Goal: Information Seeking & Learning: Find specific fact

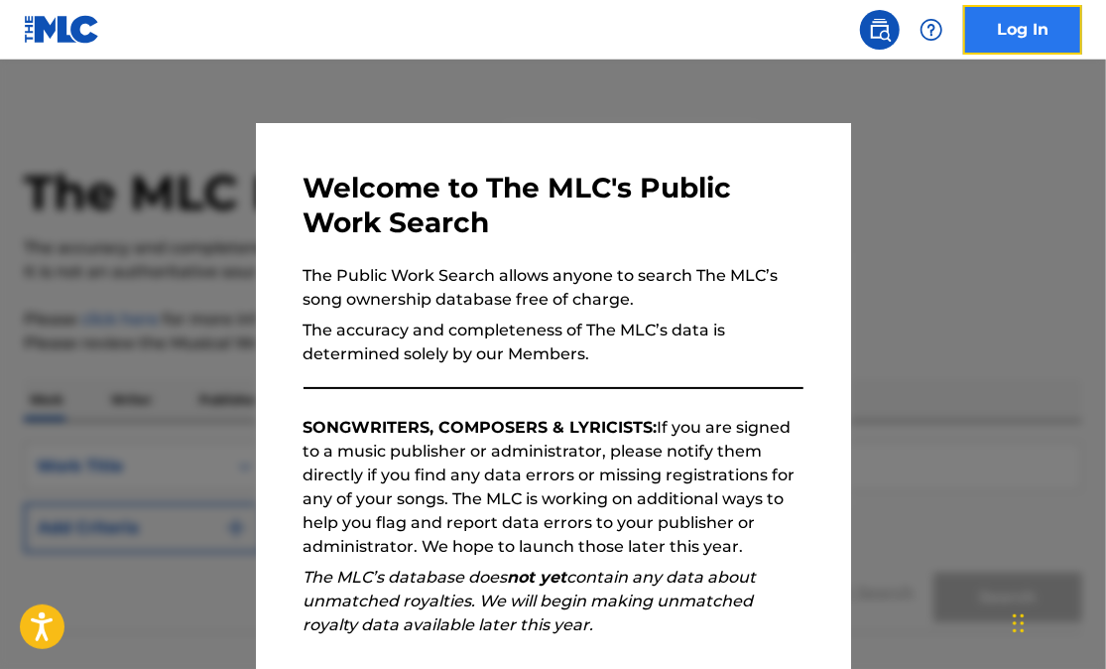
click at [1012, 33] on link "Log In" at bounding box center [1022, 30] width 119 height 50
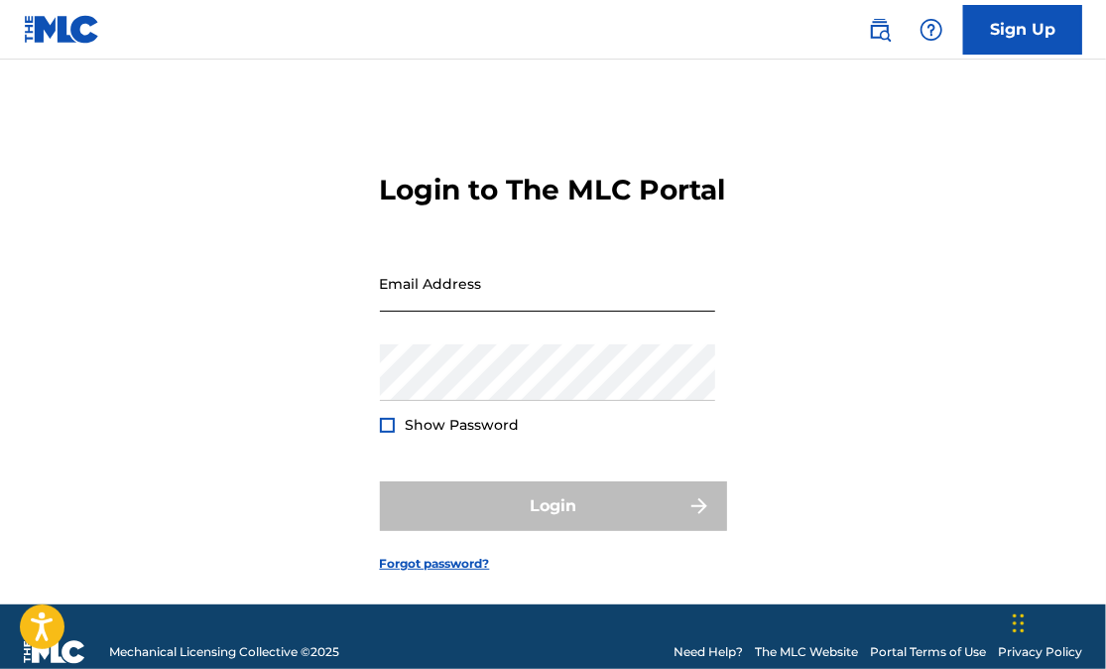
click at [415, 301] on input "Email Address" at bounding box center [547, 283] width 335 height 57
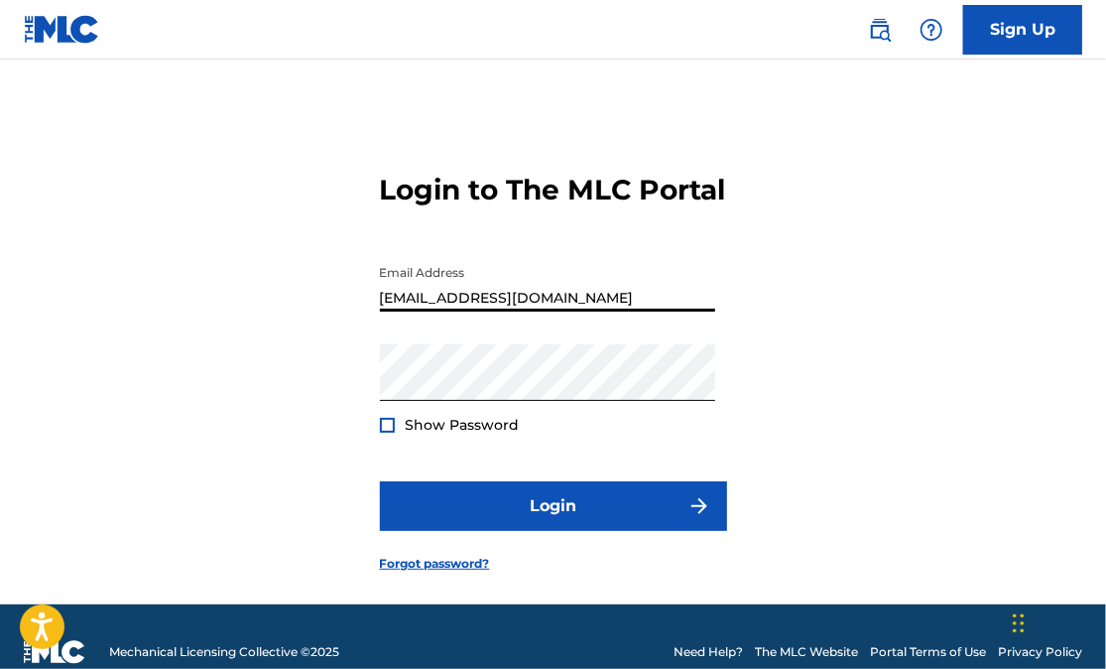
type input "[EMAIL_ADDRESS][DOMAIN_NAME]"
click at [395, 434] on div "Show Password" at bounding box center [450, 425] width 140 height 20
click at [386, 432] on div at bounding box center [387, 425] width 15 height 15
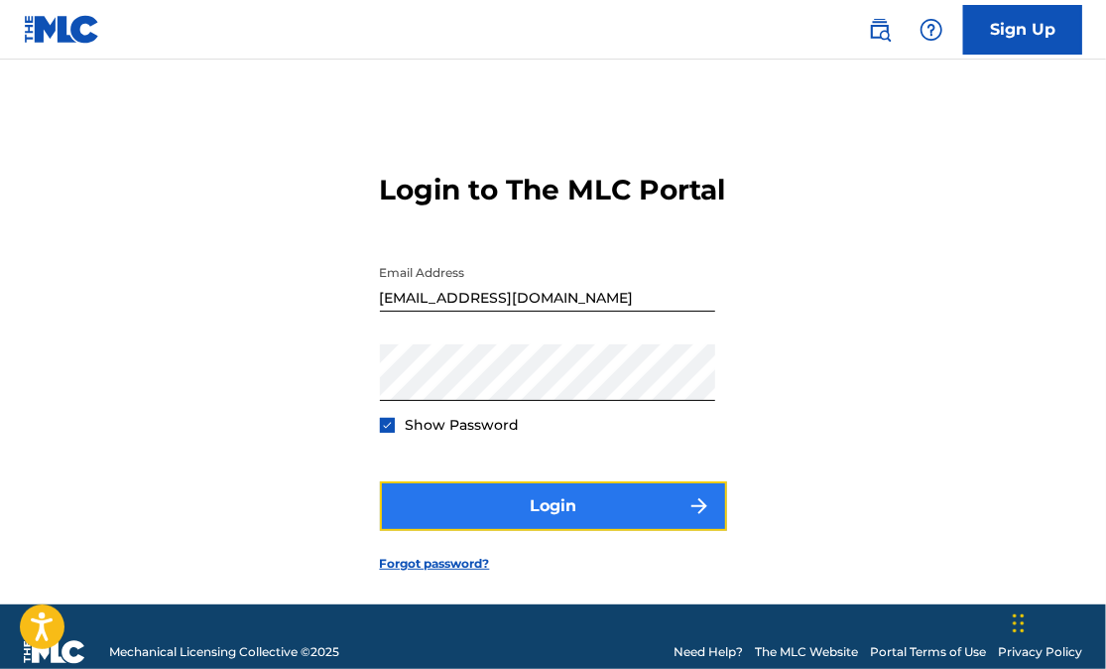
click at [509, 531] on button "Login" at bounding box center [553, 506] width 347 height 50
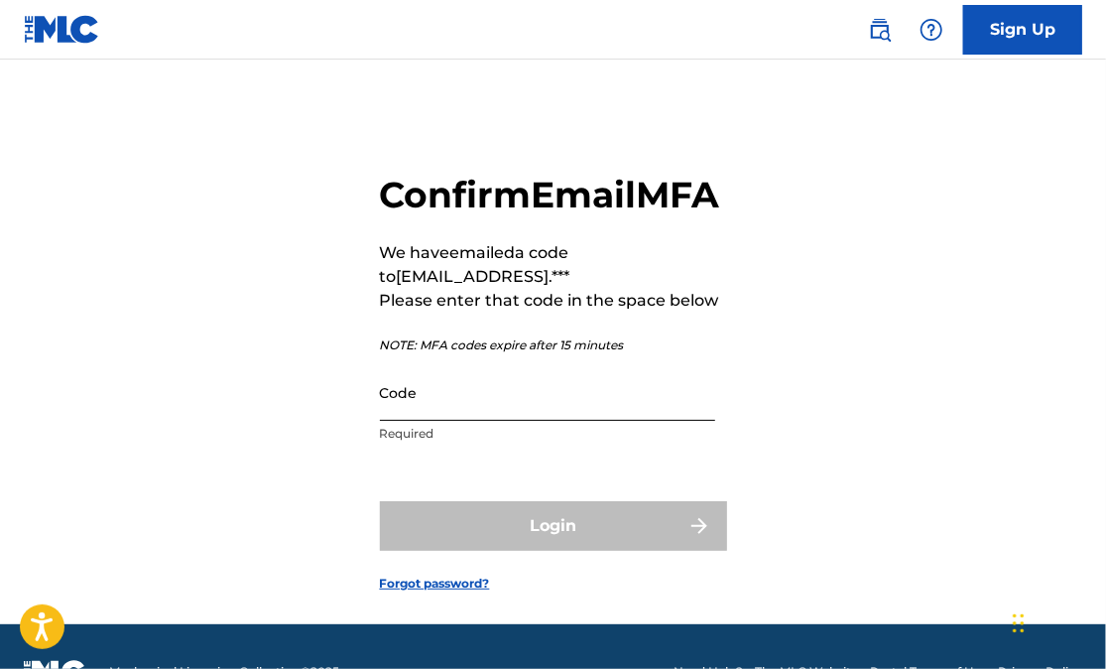
click at [477, 421] on input "Code" at bounding box center [547, 392] width 335 height 57
paste input "547058"
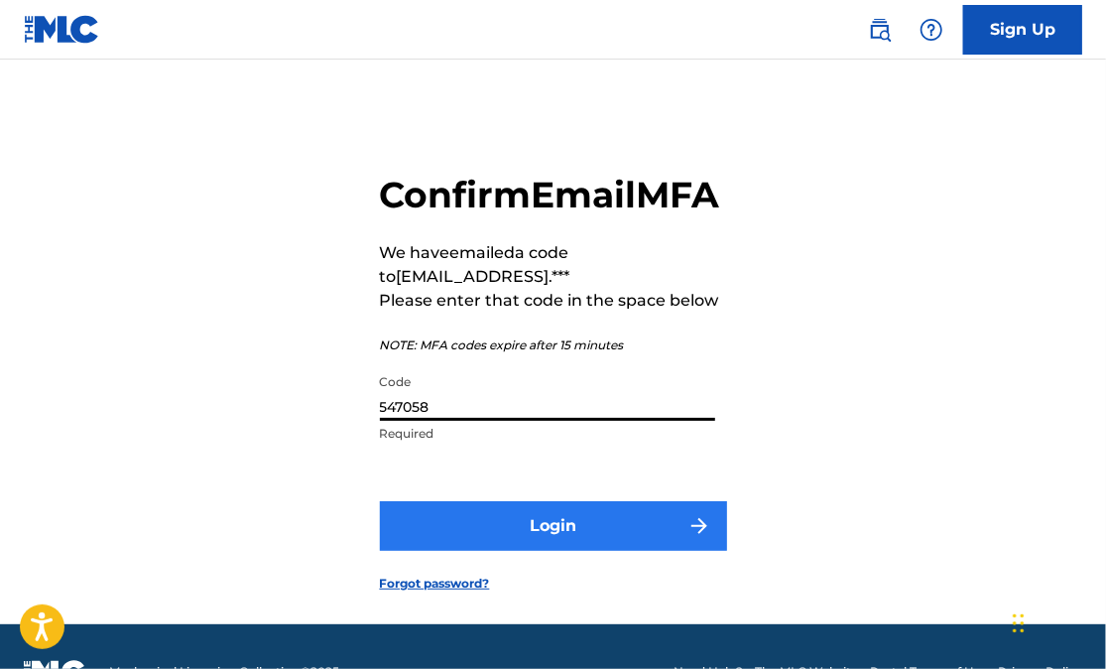
type input "547058"
click at [537, 551] on button "Login" at bounding box center [553, 526] width 347 height 50
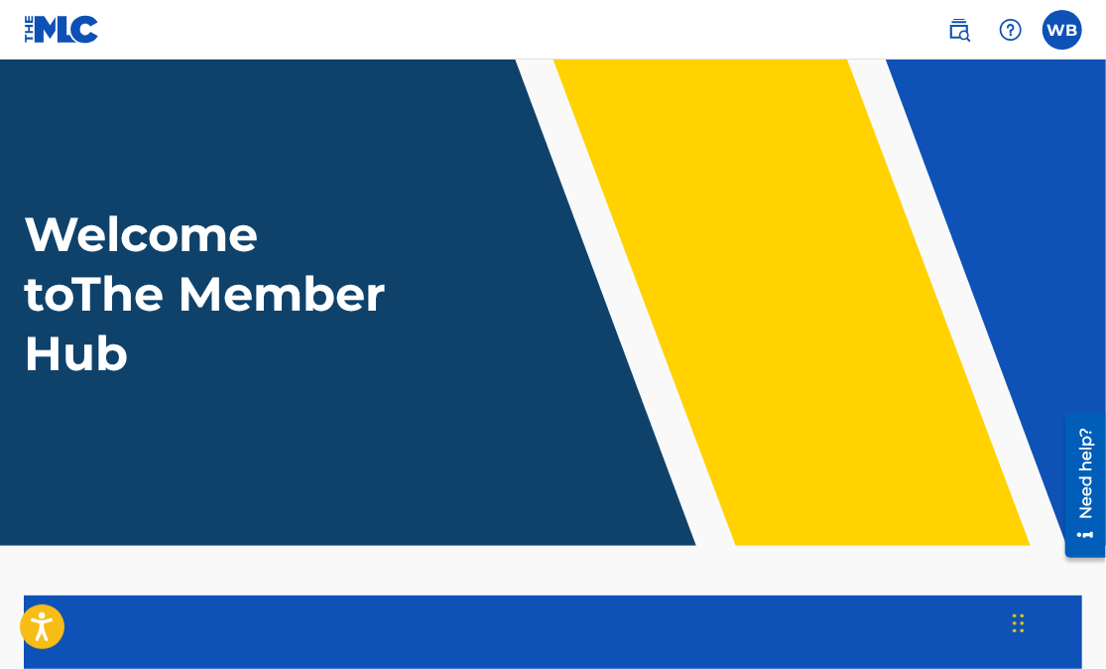
click at [303, 331] on h1 "Welcome to The Member Hub" at bounding box center [209, 293] width 371 height 179
click at [276, 289] on h1 "Welcome to The Member Hub" at bounding box center [209, 293] width 371 height 179
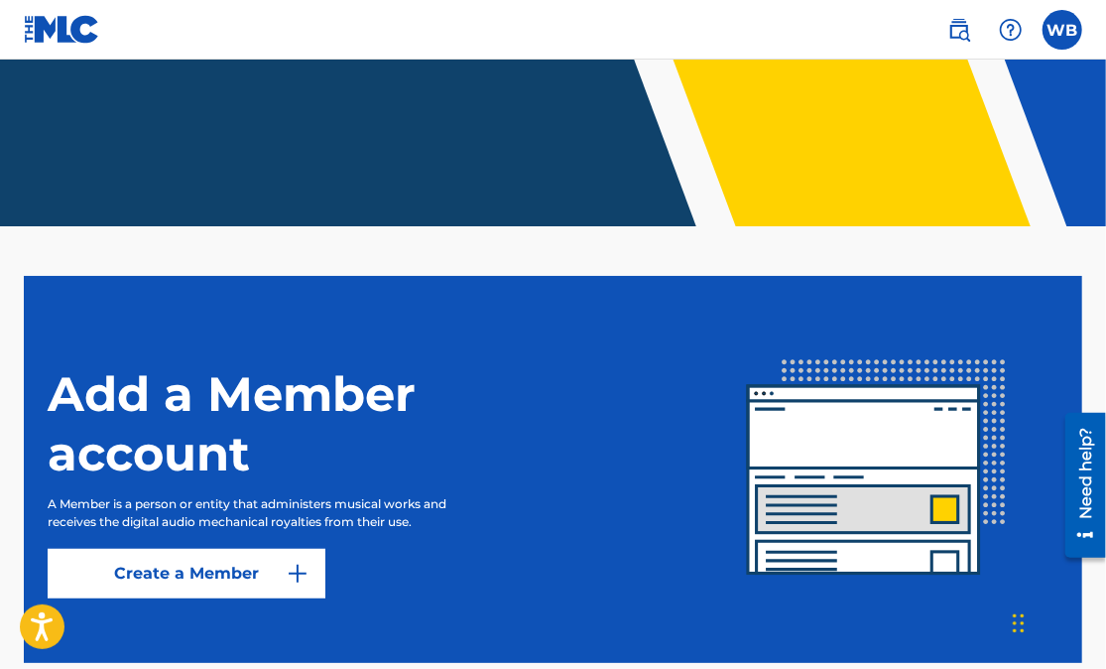
scroll to position [322, 0]
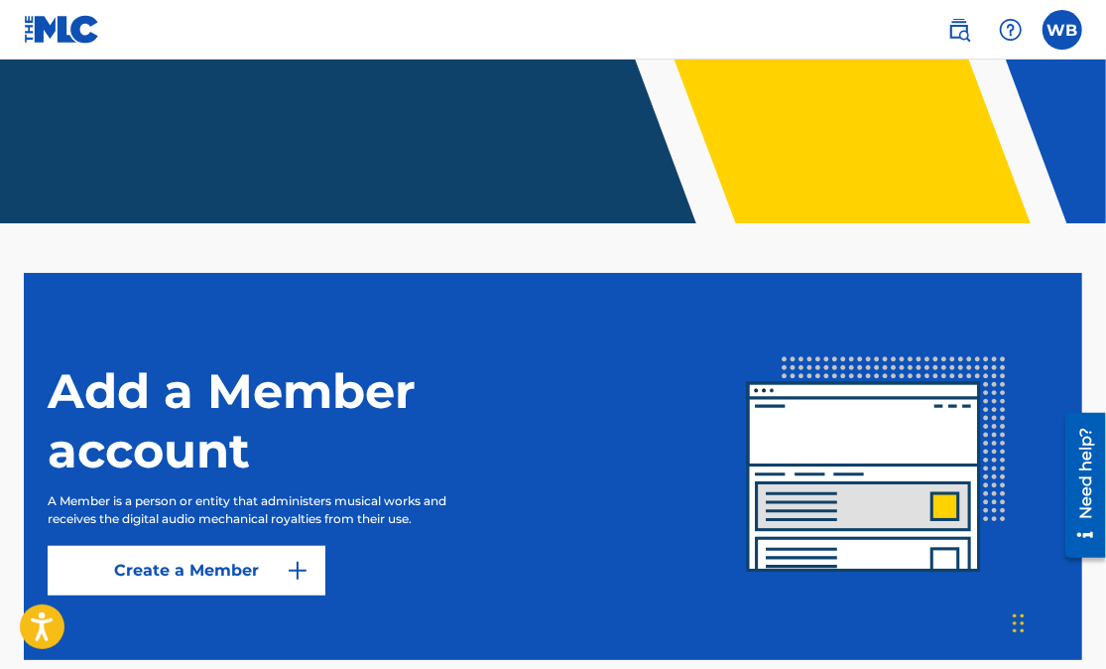
click at [398, 401] on h1 "Add a Member account" at bounding box center [296, 420] width 496 height 119
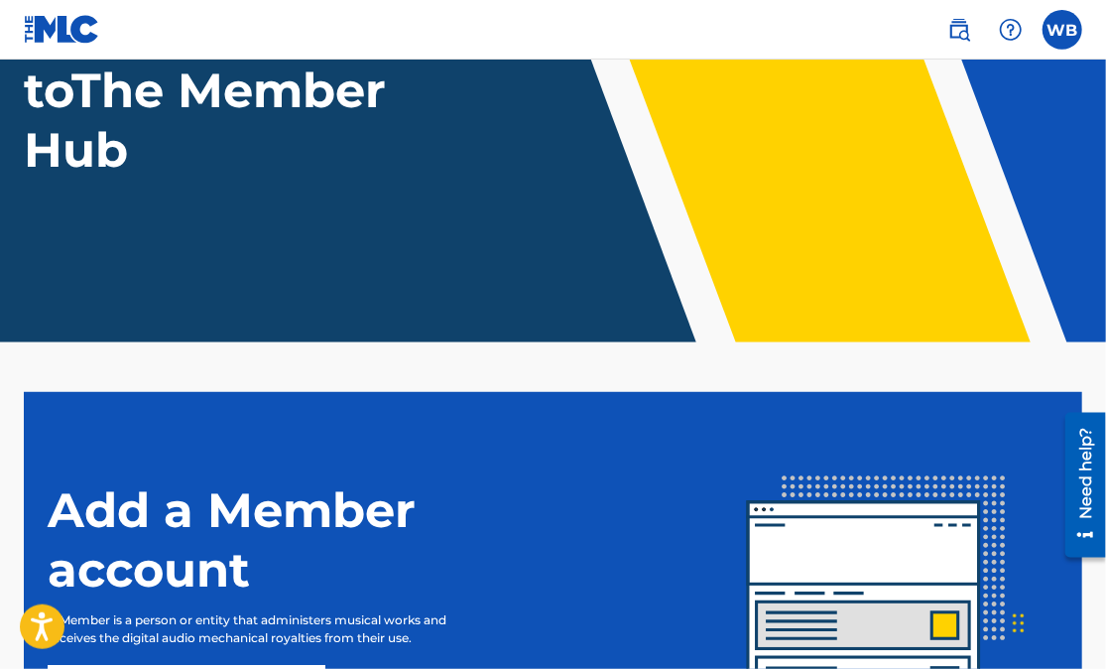
scroll to position [0, 0]
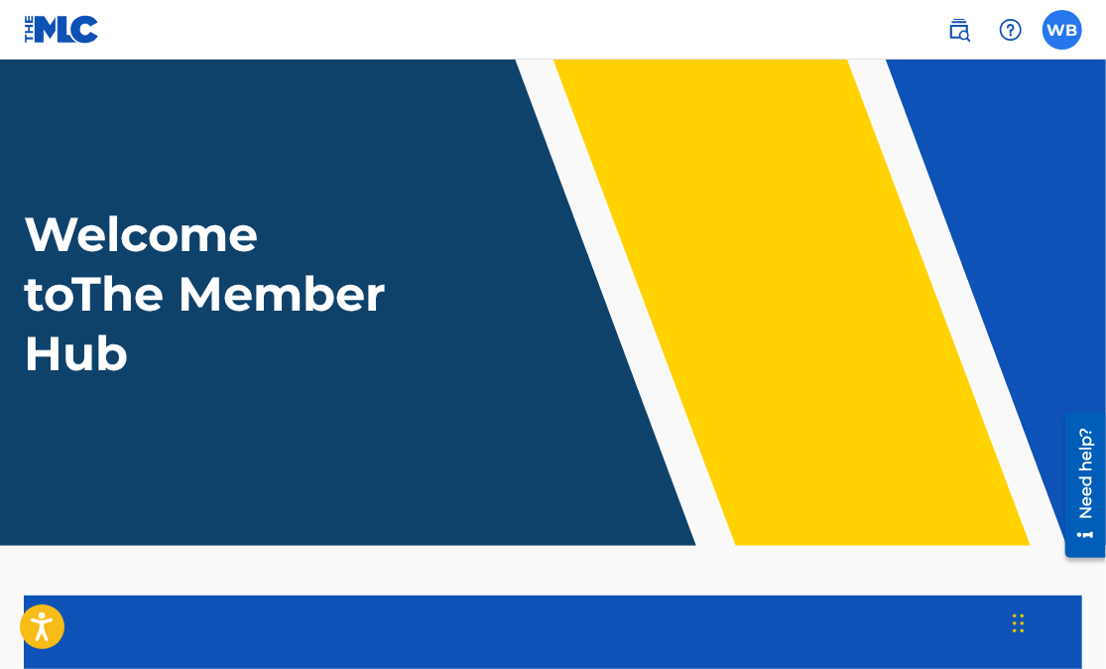
click at [1056, 34] on label at bounding box center [1063, 30] width 40 height 40
click at [1062, 30] on input "WB [PERSON_NAME] [EMAIL_ADDRESS][DOMAIN_NAME] Notification Preferences Profile …" at bounding box center [1062, 30] width 0 height 0
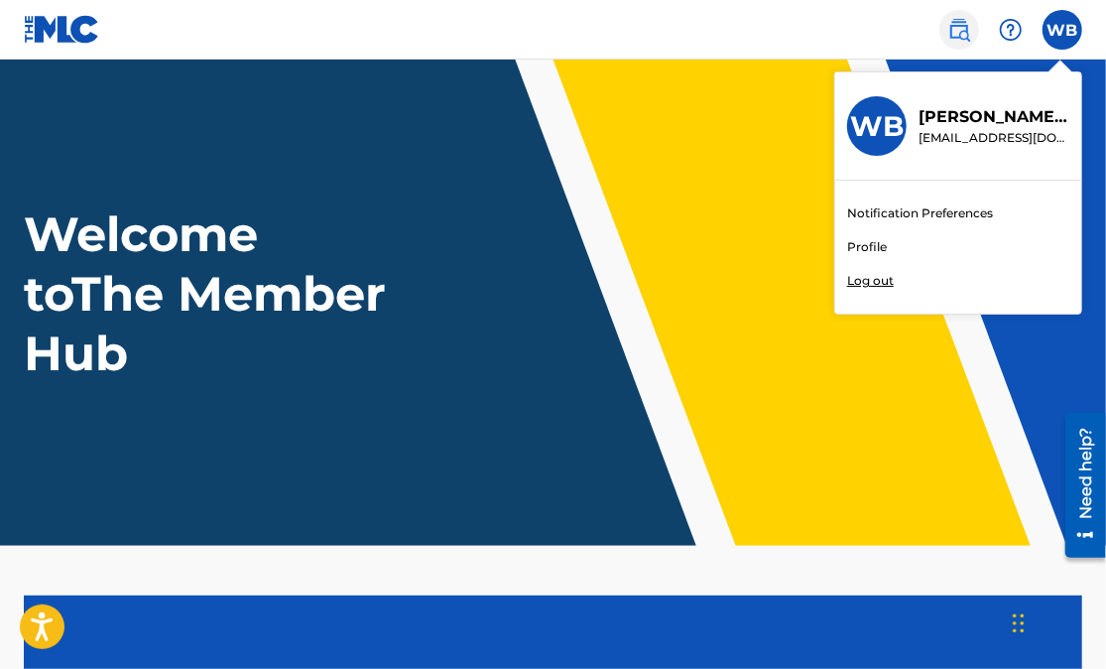
click at [956, 35] on img at bounding box center [959, 30] width 24 height 24
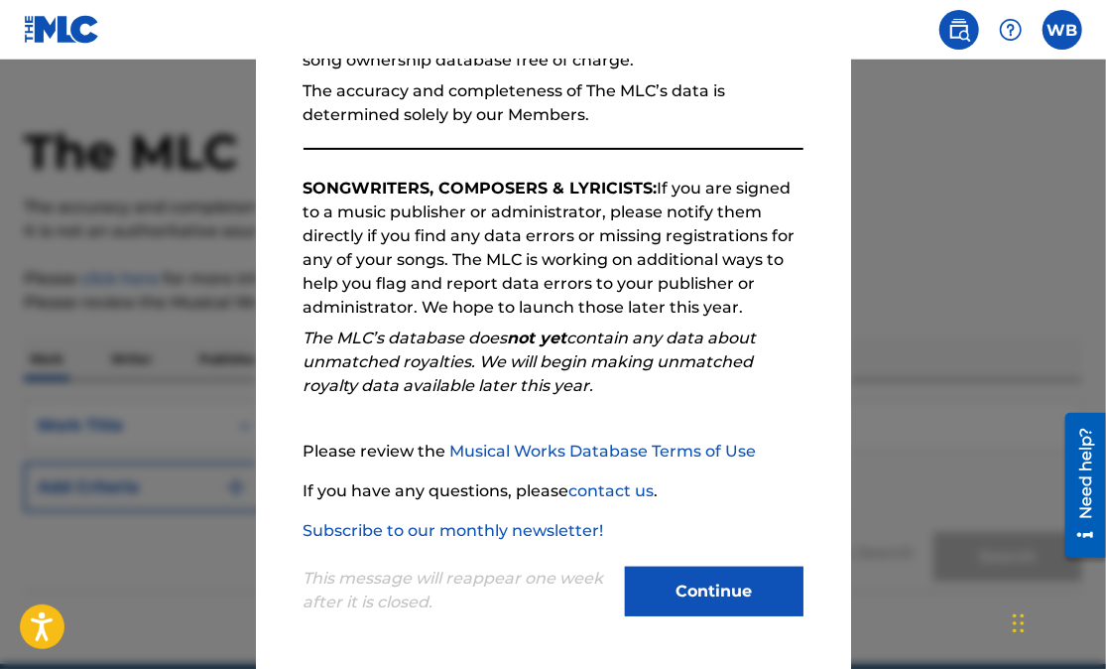
scroll to position [44, 0]
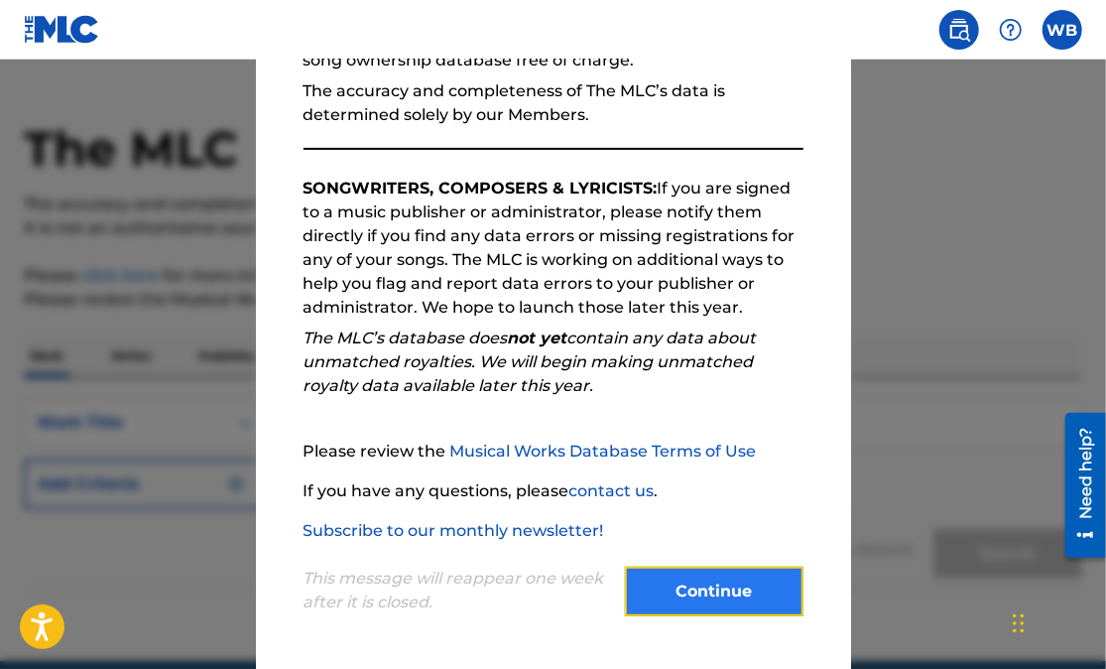
click at [718, 597] on button "Continue" at bounding box center [714, 591] width 179 height 50
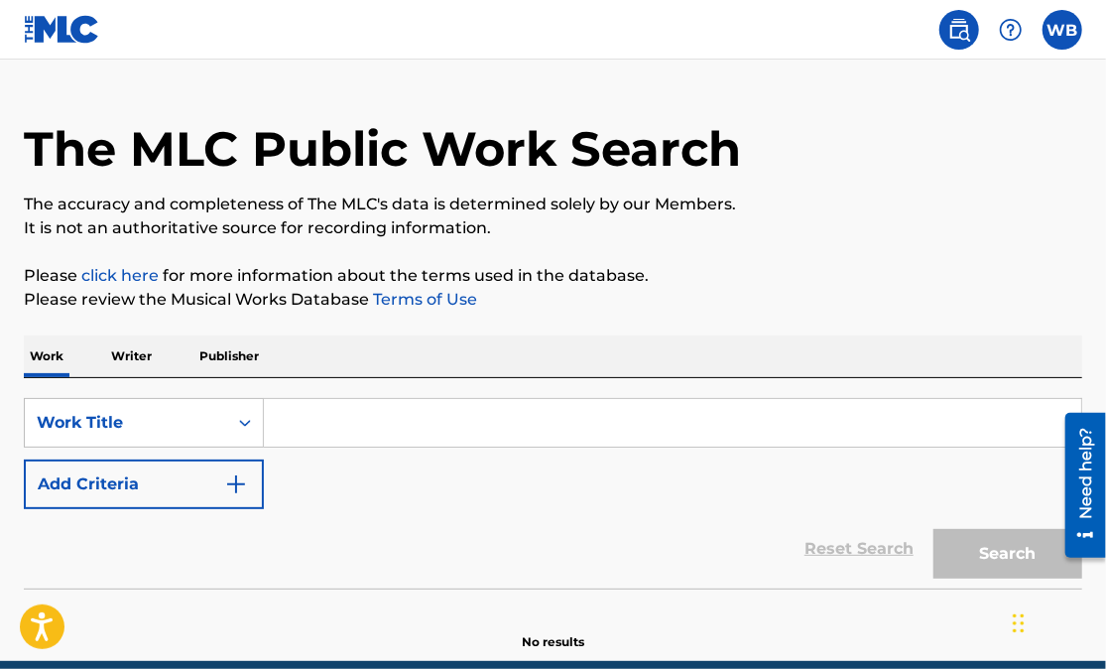
click at [362, 434] on input "Search Form" at bounding box center [672, 423] width 817 height 48
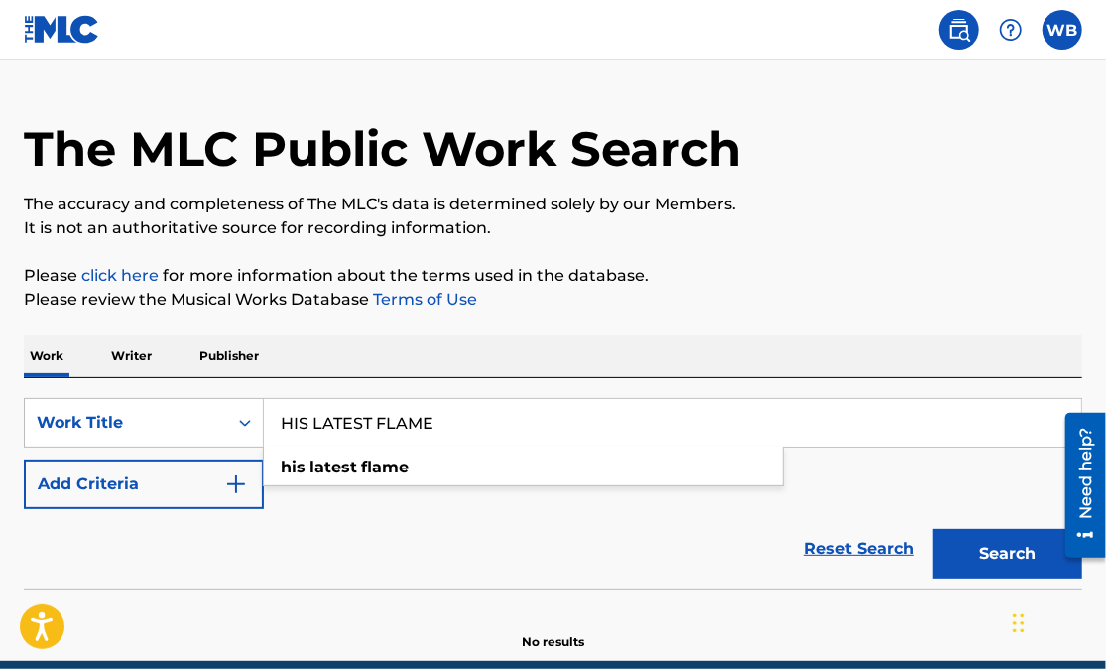
type input "HIS LATEST FLAME"
click at [933, 529] on button "Search" at bounding box center [1007, 554] width 149 height 50
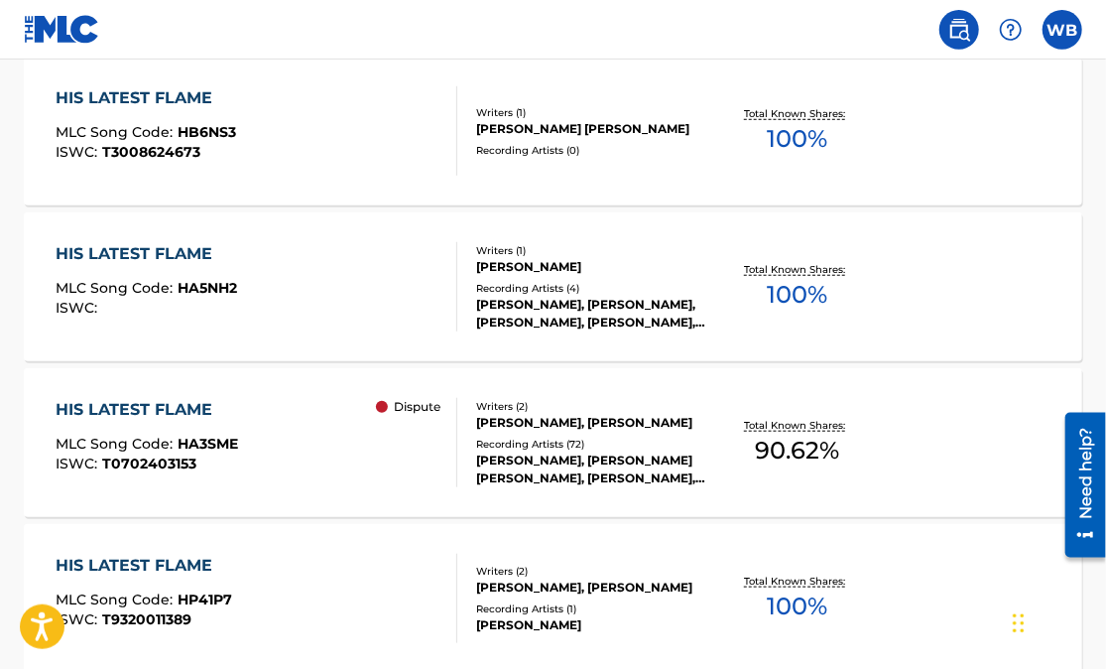
scroll to position [617, 0]
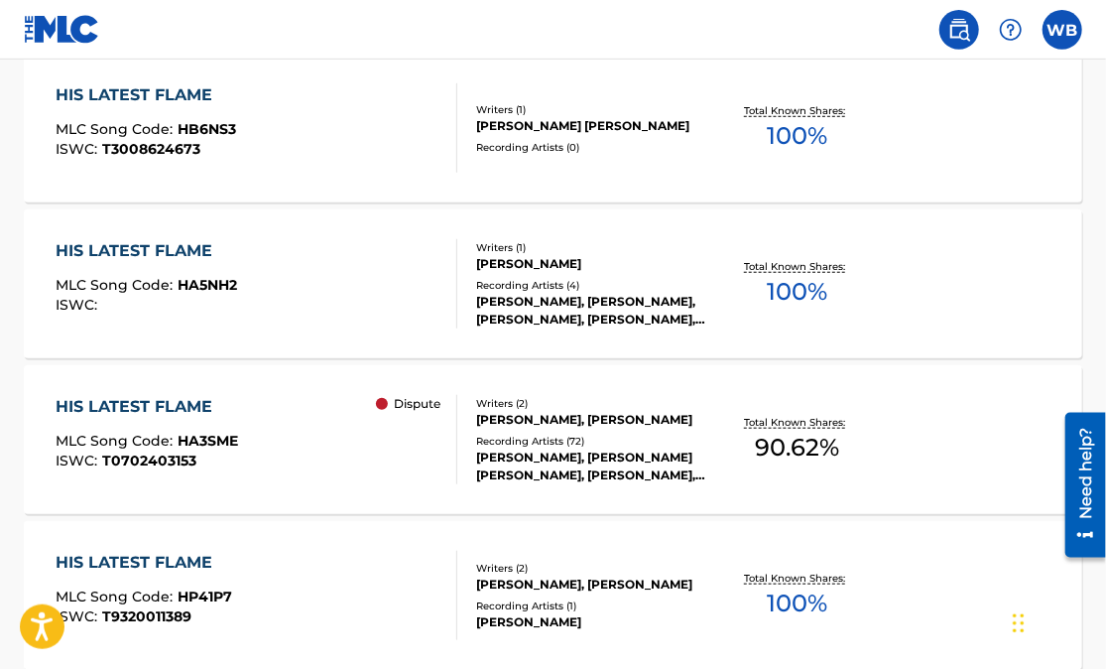
click at [189, 399] on div "HIS LATEST FLAME" at bounding box center [147, 407] width 183 height 24
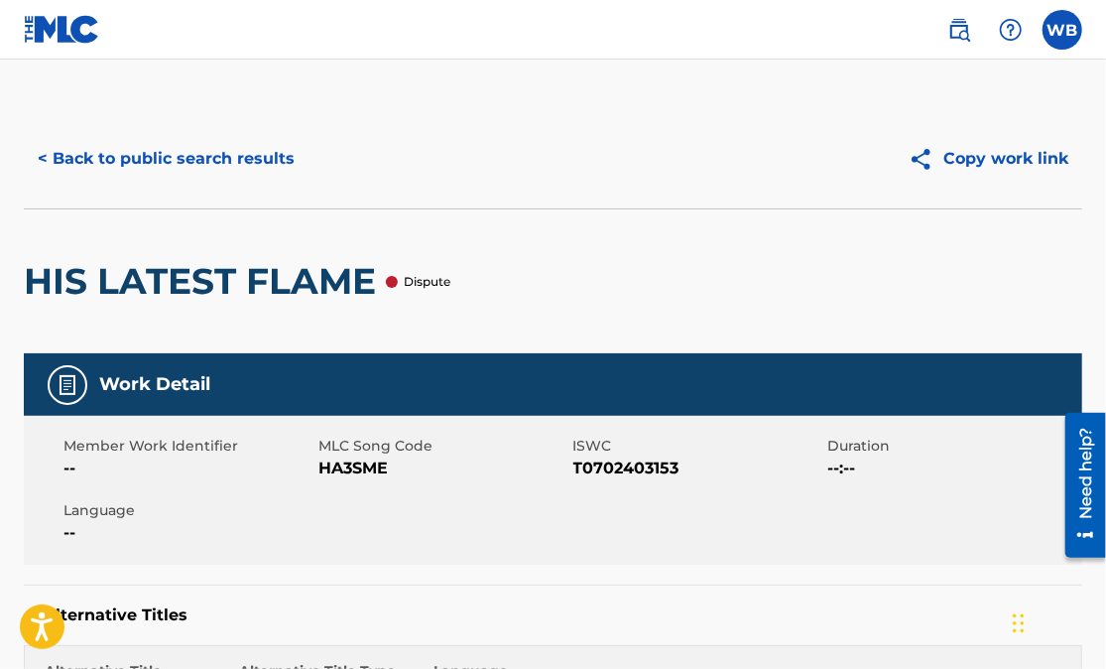
click at [369, 471] on span "HA3SME" at bounding box center [443, 468] width 250 height 24
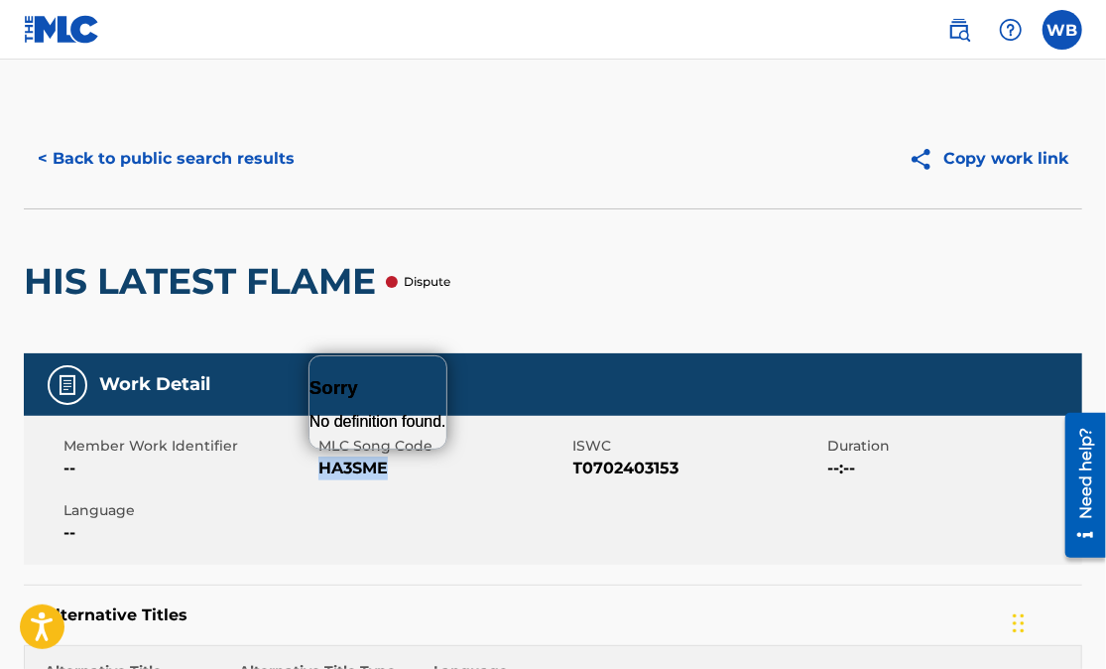
copy span "HA3SME"
click at [529, 521] on div "Member Work Identifier -- MLC Song Code HA3SME ISWC T0702403153 Duration --:-- …" at bounding box center [553, 490] width 1058 height 149
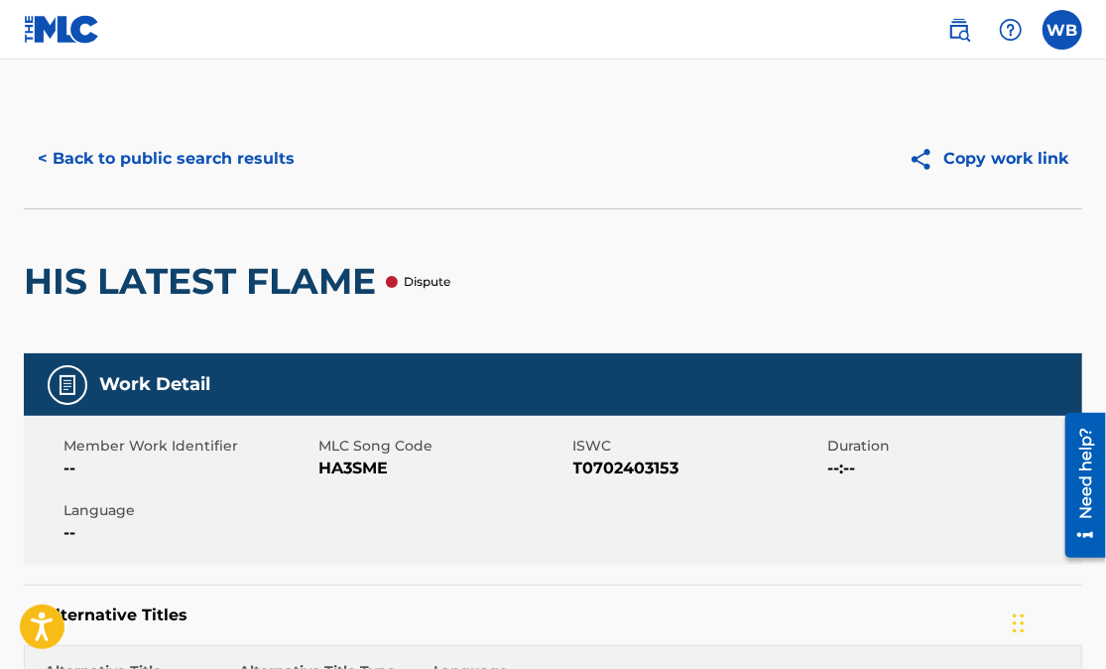
click at [592, 468] on span "T0702403153" at bounding box center [698, 468] width 250 height 24
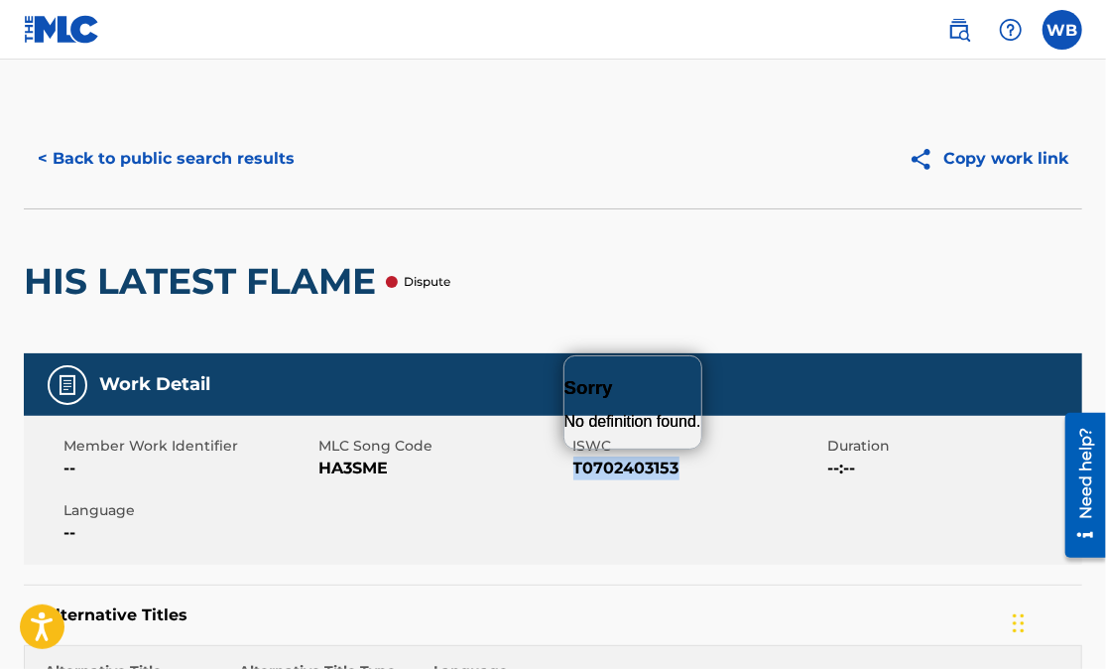
click at [592, 468] on span "T0702403153" at bounding box center [698, 468] width 250 height 24
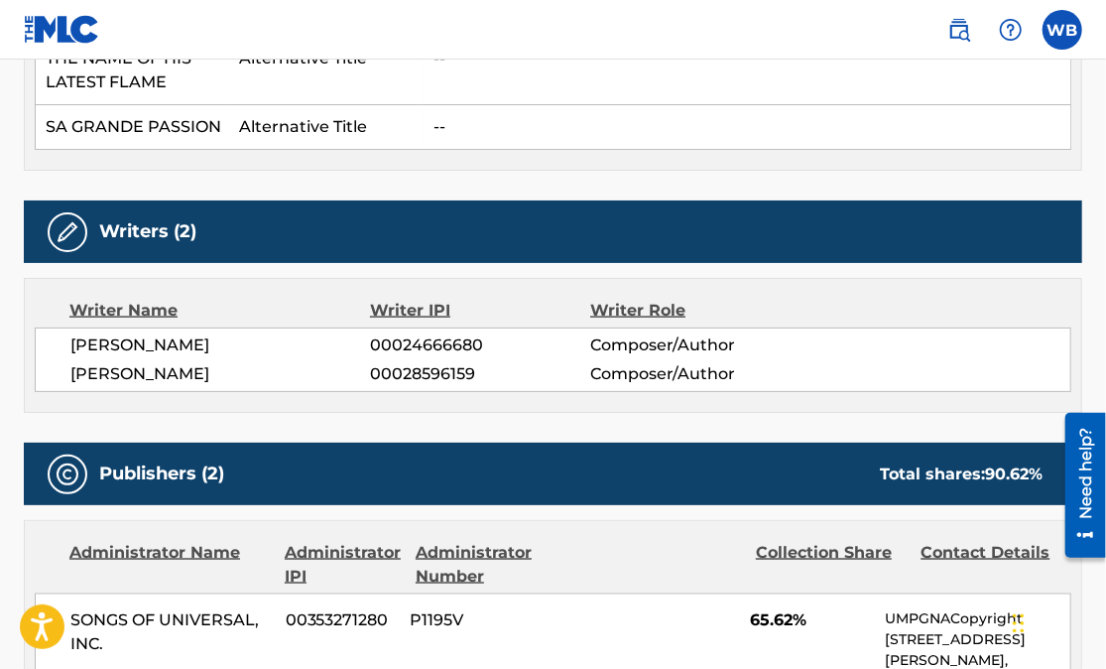
scroll to position [1070, 0]
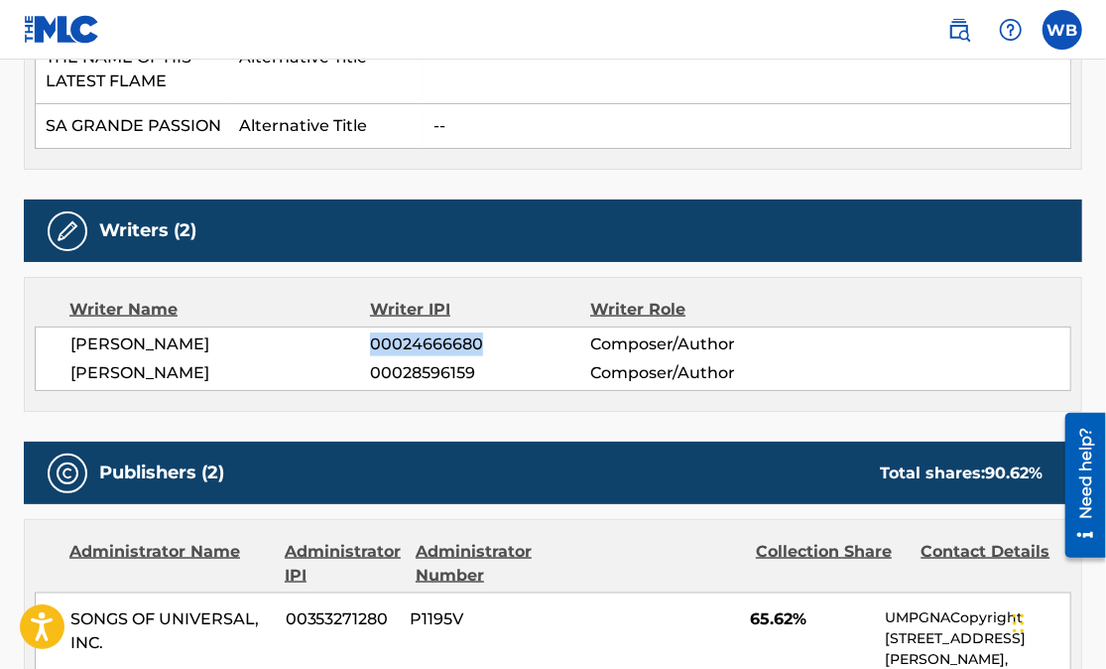
drag, startPoint x: 372, startPoint y: 268, endPoint x: 479, endPoint y: 269, distance: 107.1
click at [479, 332] on span "00024666680" at bounding box center [480, 344] width 220 height 24
copy span "00024666680"
click at [420, 361] on span "00028596159" at bounding box center [480, 373] width 220 height 24
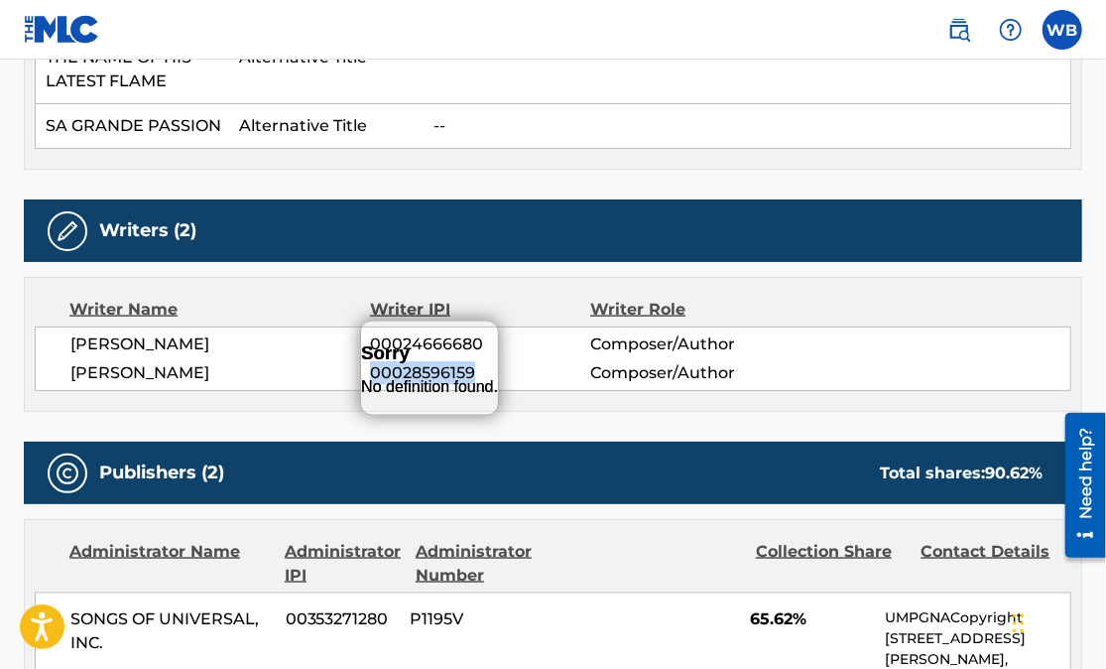
copy span "00028596159"
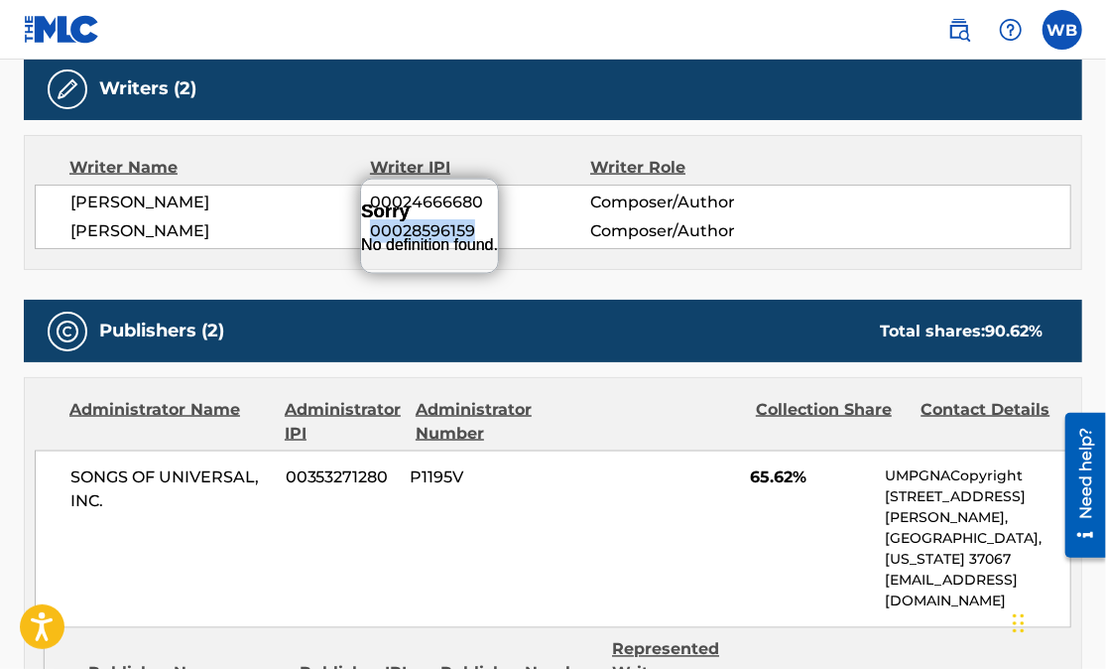
scroll to position [1220, 0]
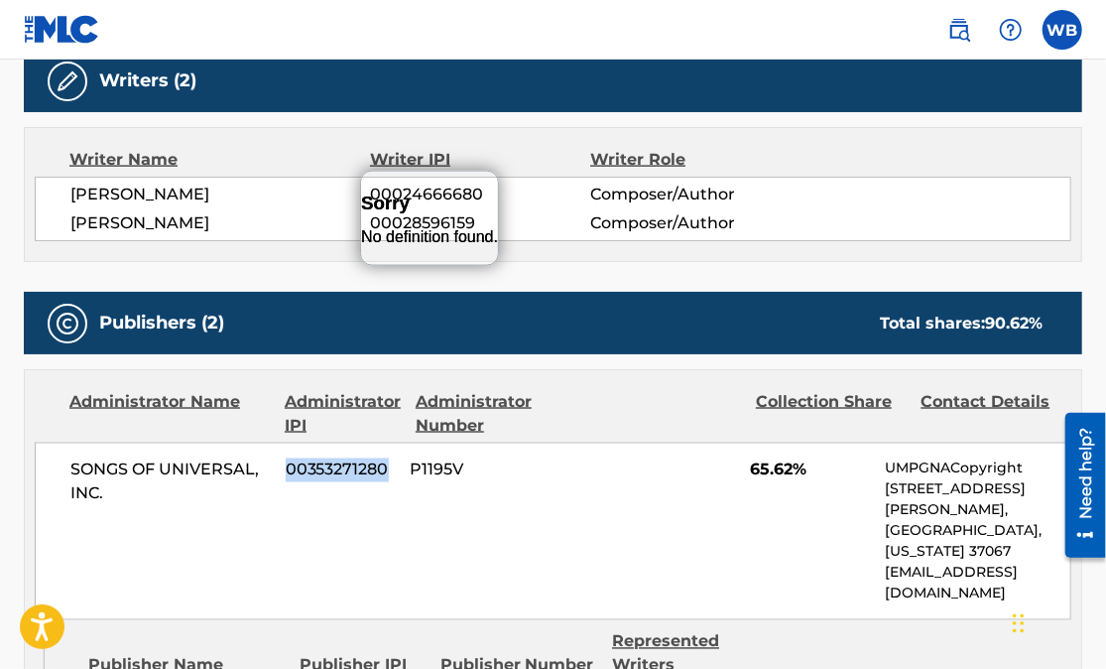
drag, startPoint x: 287, startPoint y: 401, endPoint x: 388, endPoint y: 401, distance: 101.2
click at [388, 458] on span "00353271280" at bounding box center [341, 470] width 110 height 24
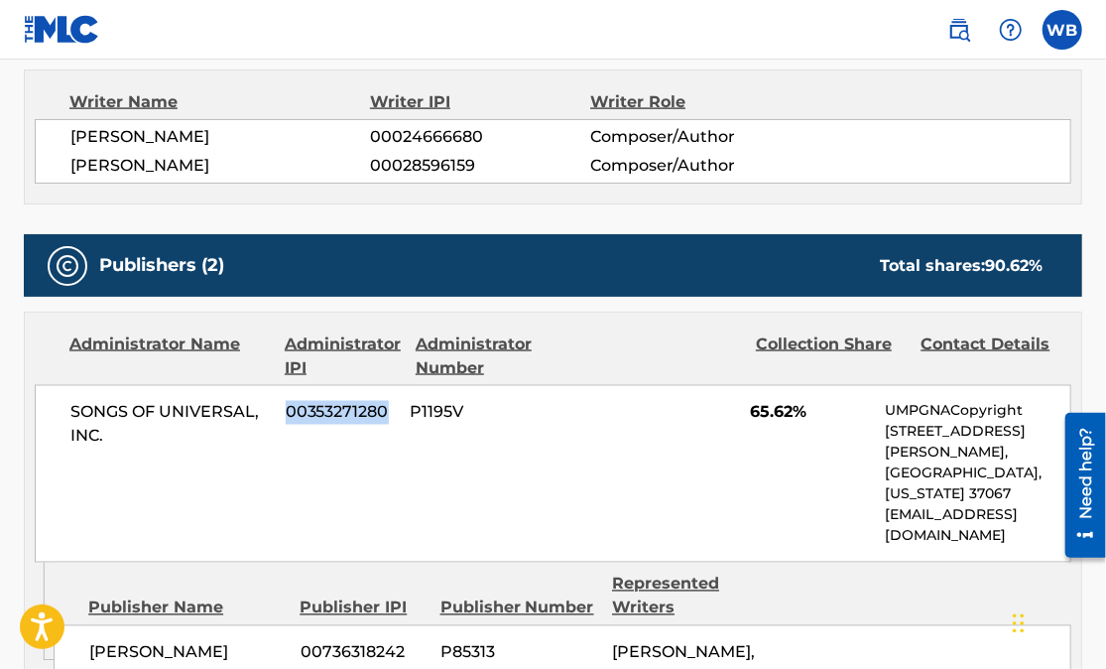
click at [512, 436] on div "SONGS OF UNIVERSAL, INC. 00353271280 P1195V 65.62% UMPGNACopyright [STREET_ADDR…" at bounding box center [553, 474] width 1037 height 178
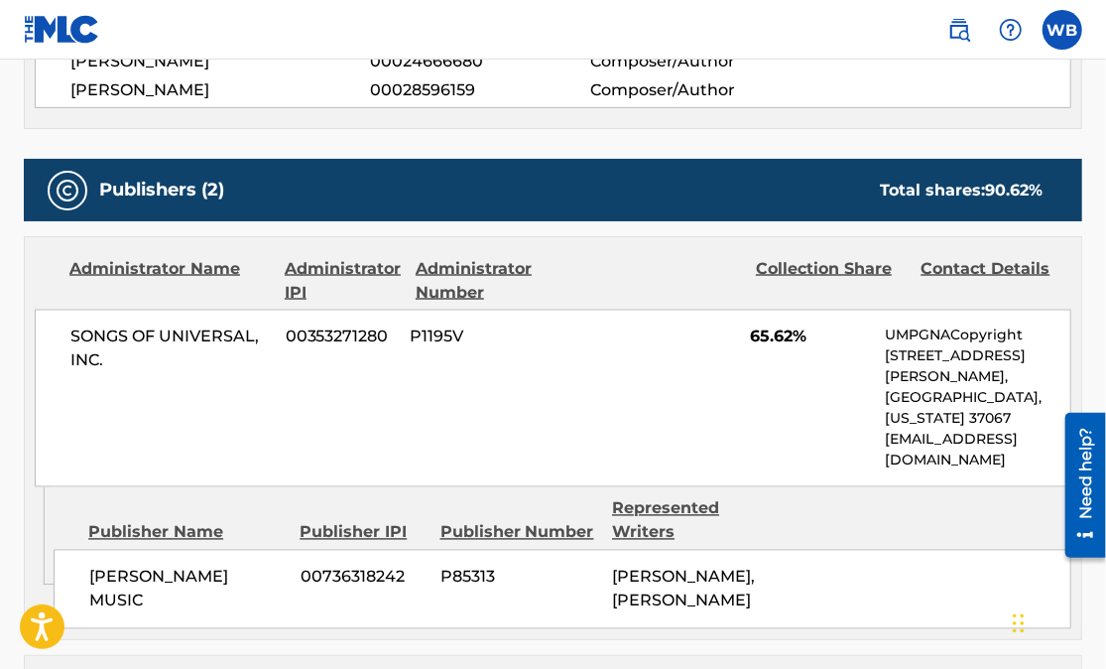
scroll to position [1359, 0]
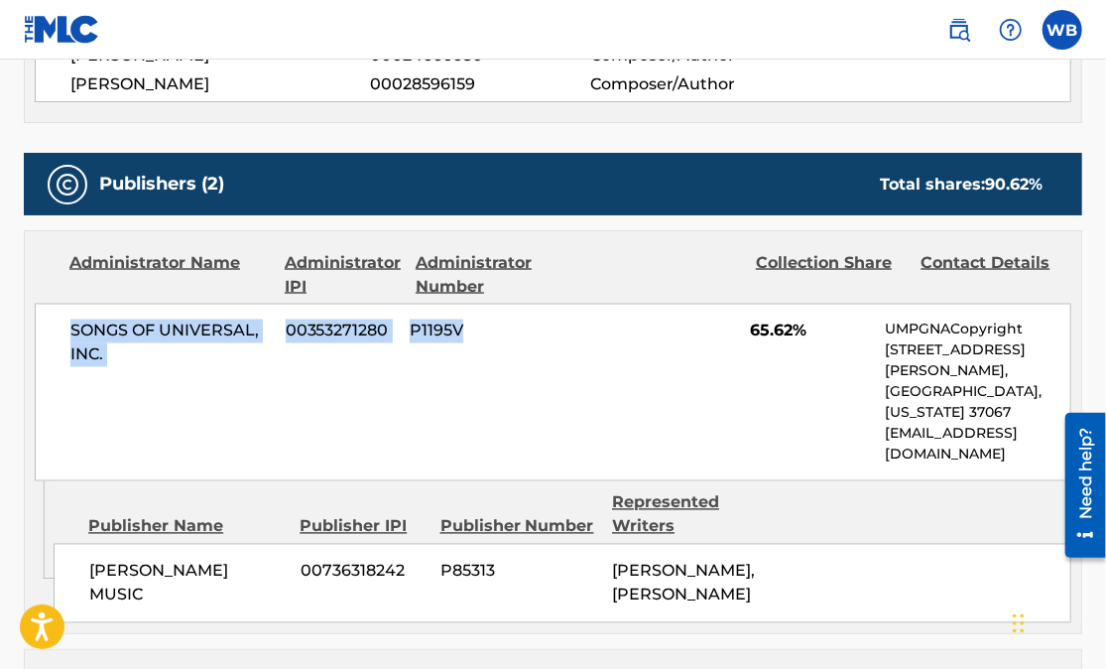
drag, startPoint x: 71, startPoint y: 259, endPoint x: 586, endPoint y: 276, distance: 515.1
click at [586, 304] on div "SONGS OF UNIVERSAL, INC. 00353271280 P1195V 65.62% UMPGNACopyright [STREET_ADDR…" at bounding box center [553, 393] width 1037 height 178
click at [804, 319] on span "65.62%" at bounding box center [810, 331] width 120 height 24
copy div "SONGS OF UNIVERSAL, INC. 00353271280 P1195V 65.62%"
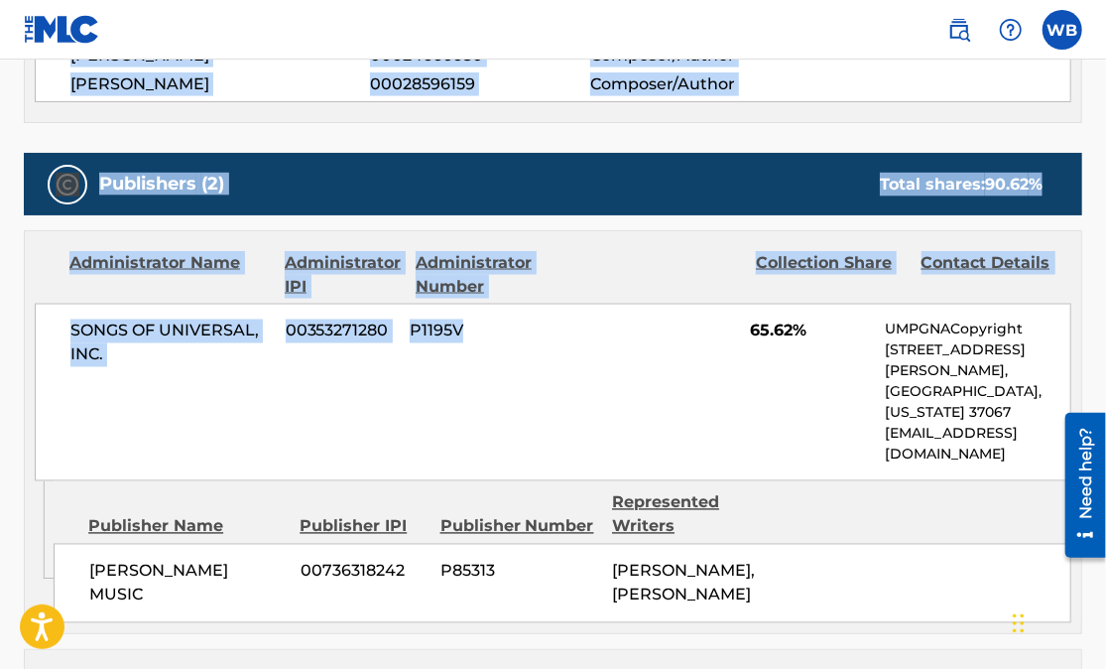
drag, startPoint x: 508, startPoint y: 41, endPoint x: 549, endPoint y: 301, distance: 263.1
click at [546, 301] on div "WB WB [PERSON_NAME] [EMAIL_ADDRESS][DOMAIN_NAME] Notification Preferences Profi…" at bounding box center [553, 248] width 1106 height 3214
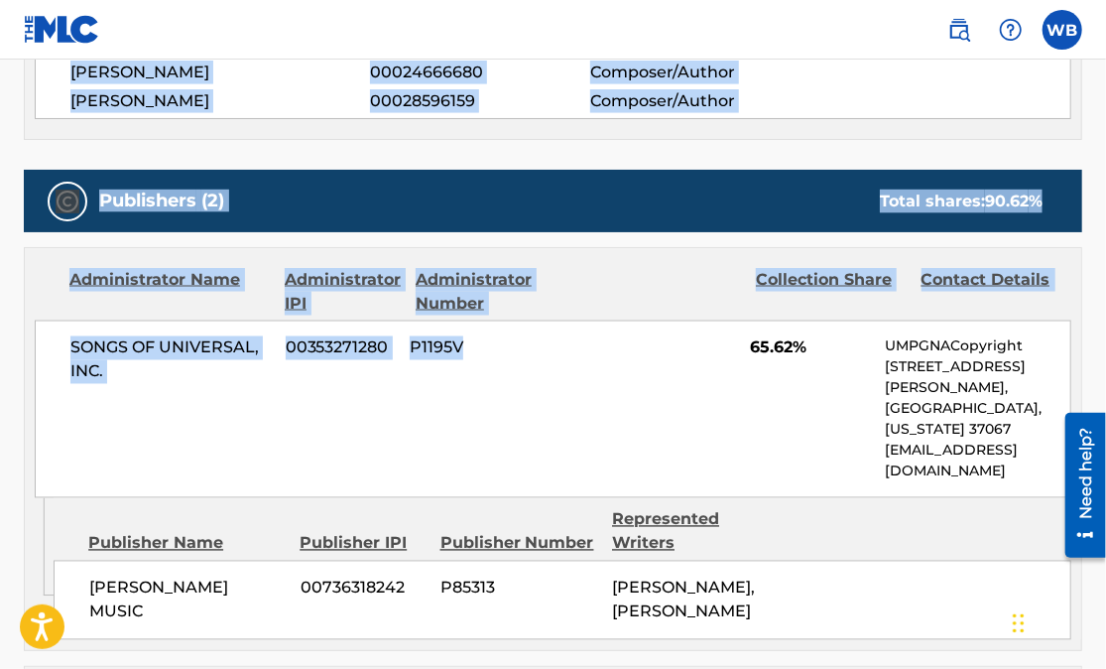
scroll to position [1327, 0]
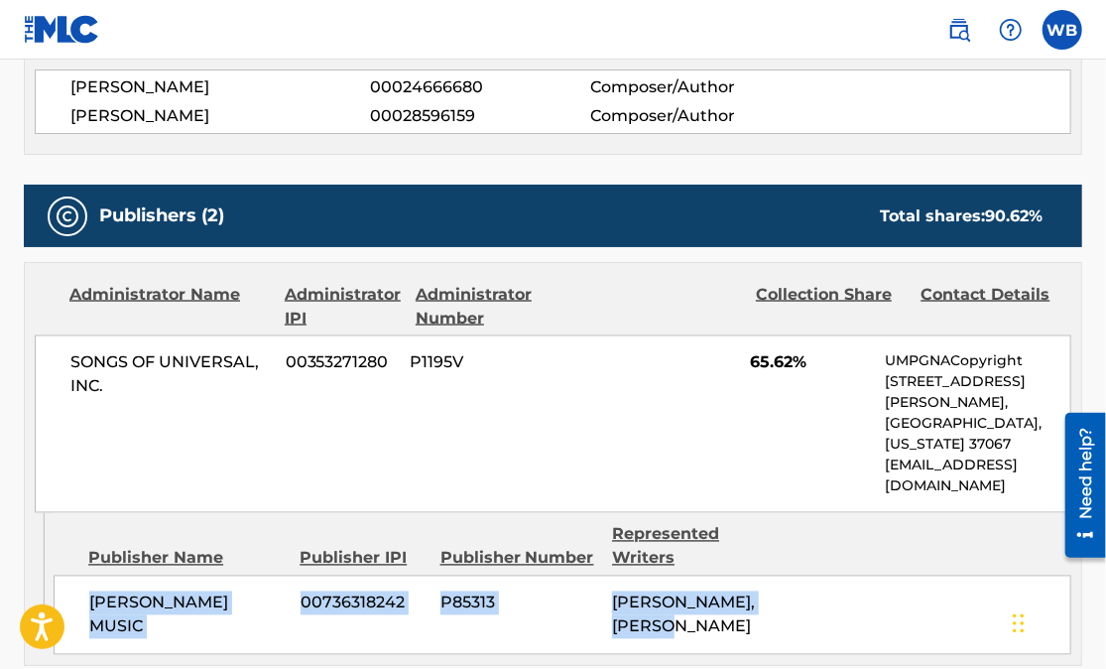
drag, startPoint x: 90, startPoint y: 507, endPoint x: 724, endPoint y: 520, distance: 634.0
click at [724, 575] on div "[PERSON_NAME] MUSIC 00736318242 P85313 [PERSON_NAME], [PERSON_NAME]" at bounding box center [563, 614] width 1018 height 79
click at [750, 591] on div "[PERSON_NAME], [PERSON_NAME]" at bounding box center [690, 615] width 157 height 48
copy div "[PERSON_NAME] MUSIC 00736318242 P85313 [PERSON_NAME], [PERSON_NAME]"
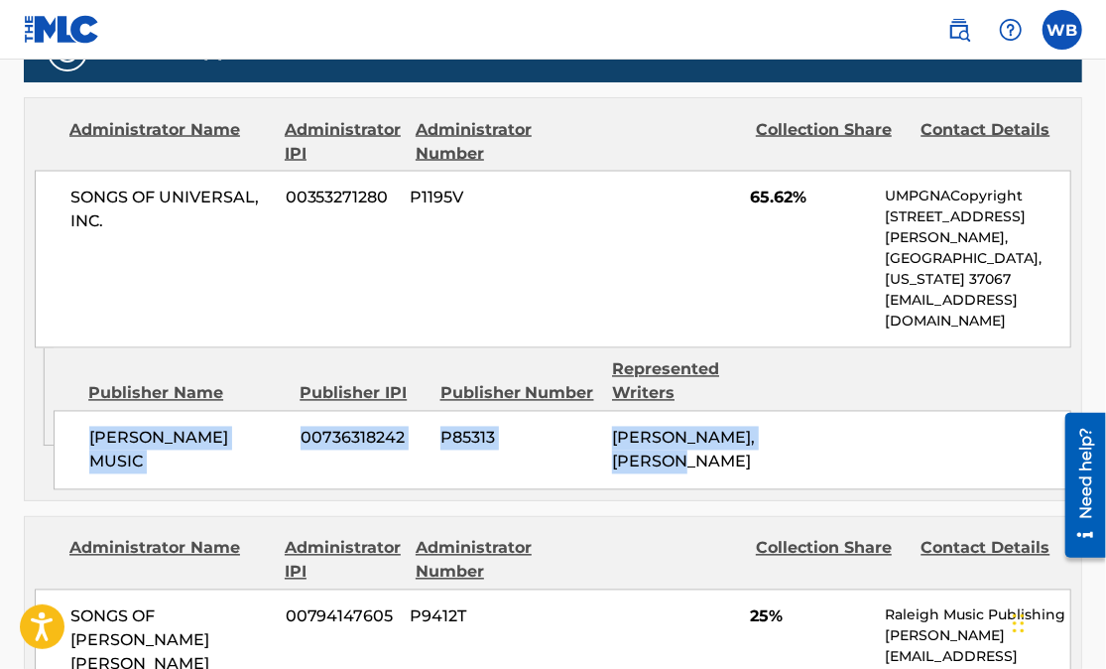
scroll to position [1523, 0]
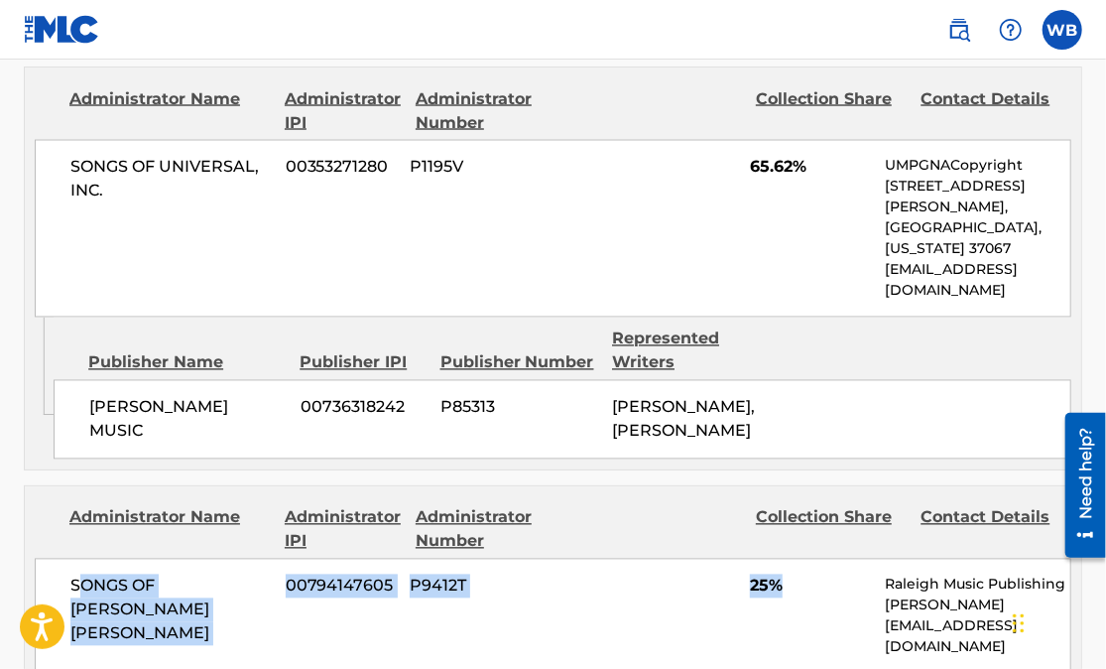
drag, startPoint x: 75, startPoint y: 490, endPoint x: 783, endPoint y: 543, distance: 709.2
click at [783, 558] on div "SONGS OF [PERSON_NAME] [PERSON_NAME] 00794147605 P9412T 25% Raleigh Music Publi…" at bounding box center [553, 615] width 1037 height 115
copy div "ONGS OF [PERSON_NAME] [PERSON_NAME] 00794147605 P9412T 25%"
click at [523, 574] on span "P9412T" at bounding box center [485, 586] width 150 height 24
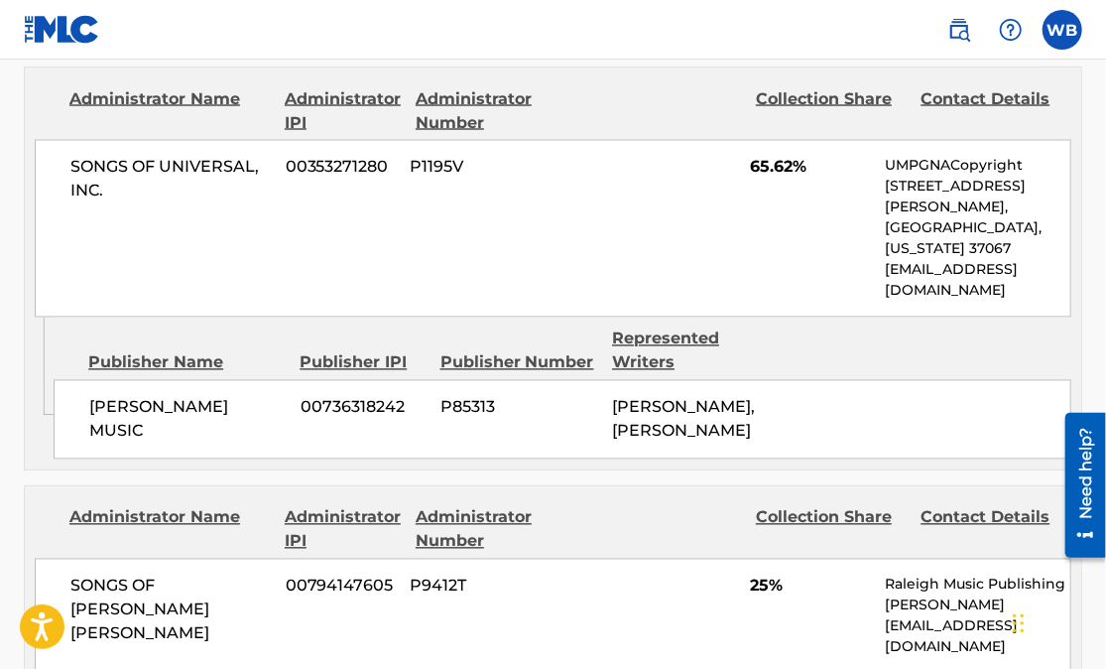
click at [74, 506] on div "Administrator Name" at bounding box center [169, 530] width 200 height 48
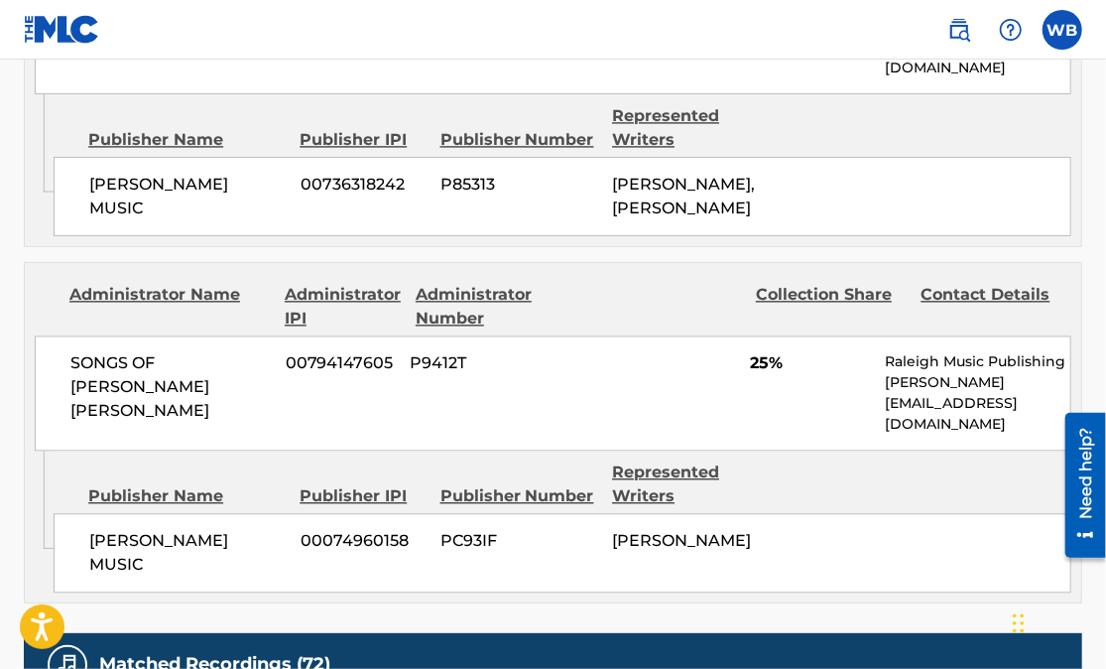
scroll to position [1748, 0]
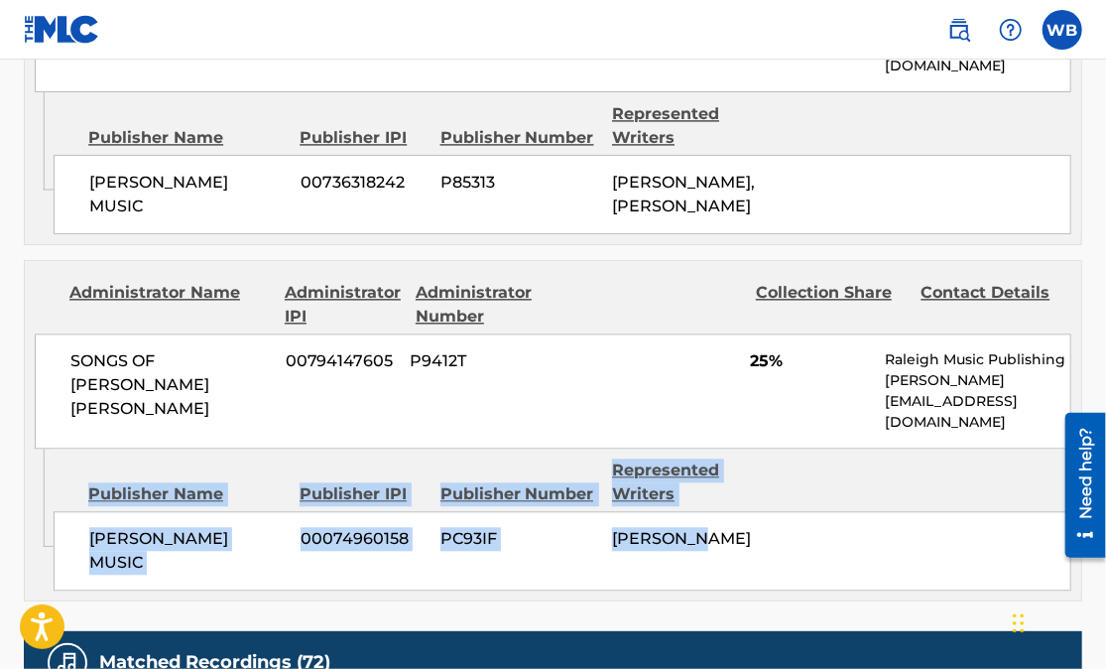
click at [716, 529] on span "[PERSON_NAME]" at bounding box center [681, 538] width 139 height 19
copy div "Publisher Name Publisher IPI Publisher Number Represented Writers [PERSON_NAME]…"
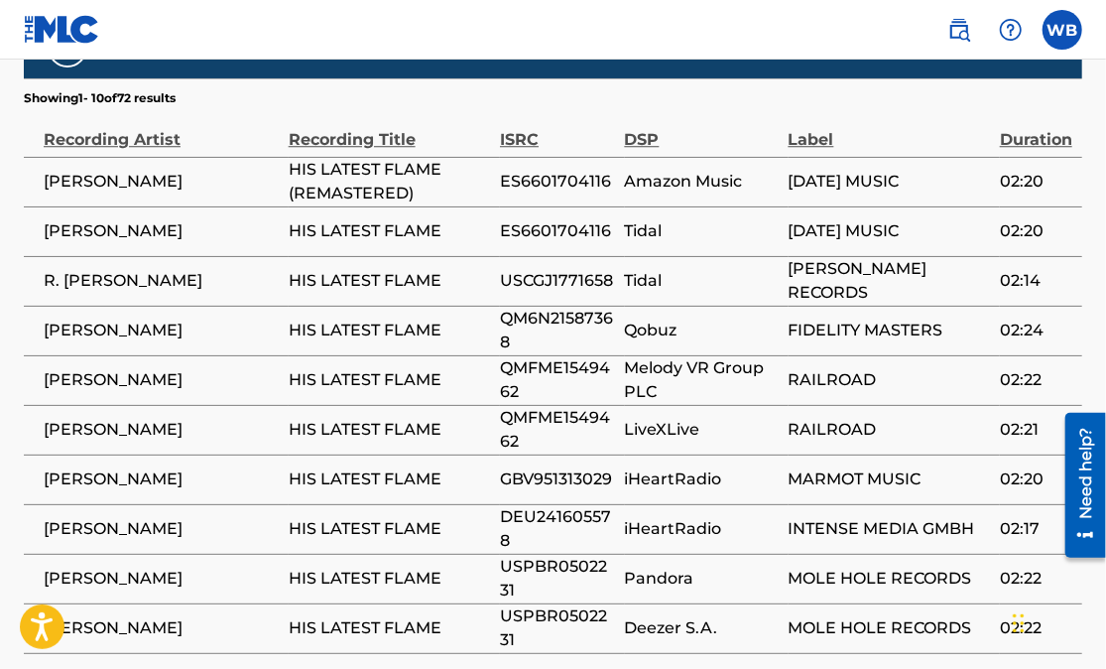
scroll to position [2402, 0]
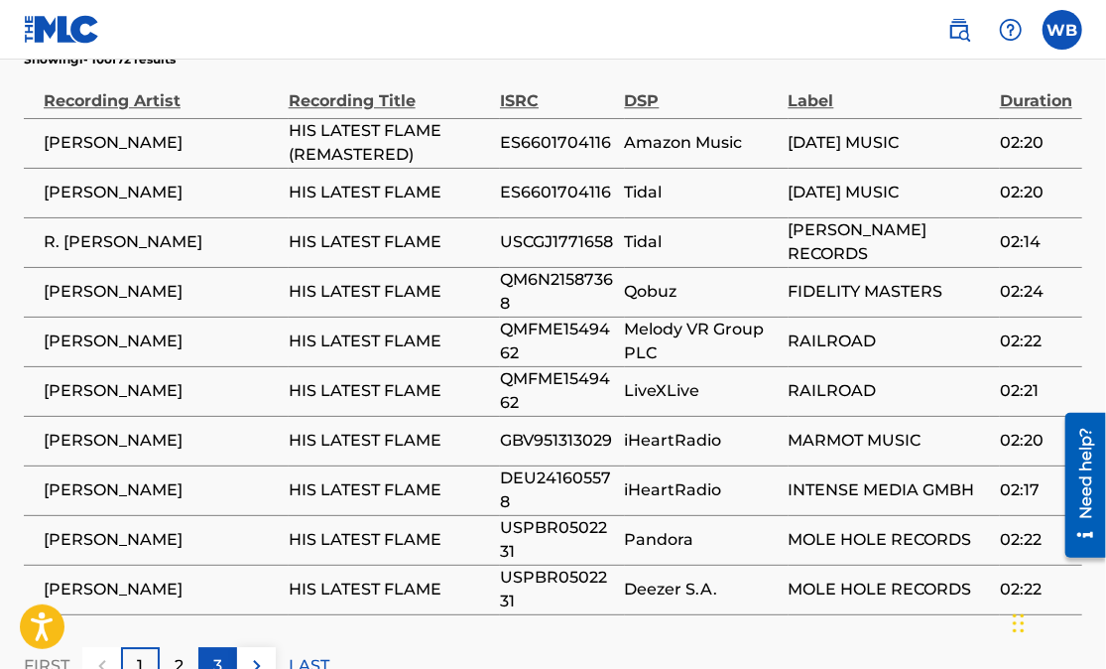
click at [214, 654] on p "3" at bounding box center [217, 666] width 9 height 24
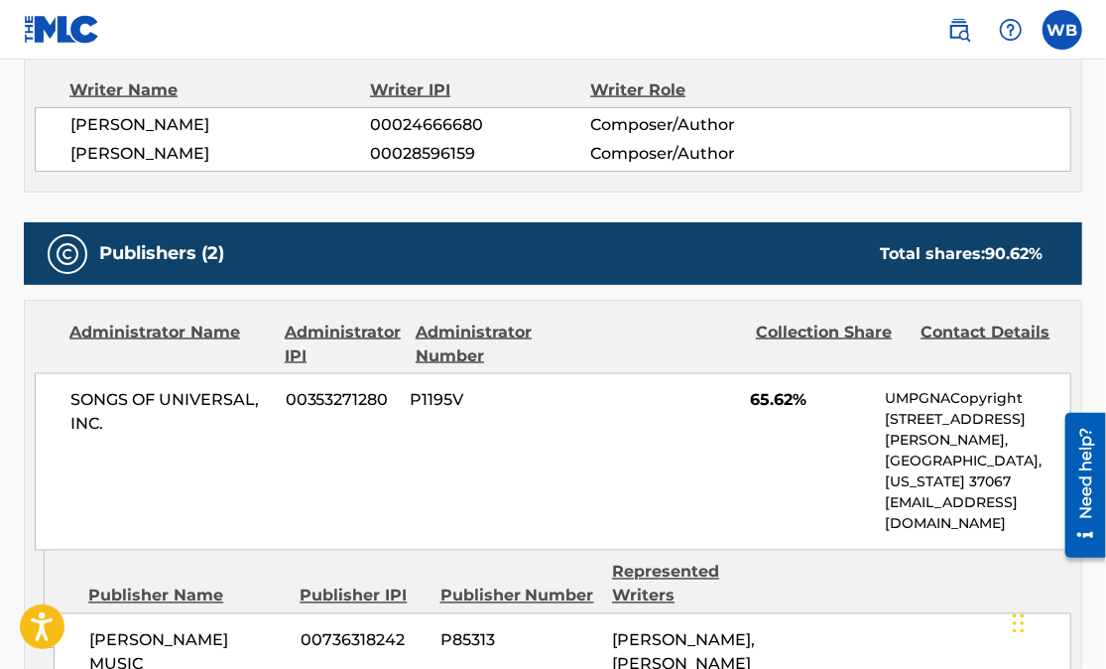
scroll to position [1291, 0]
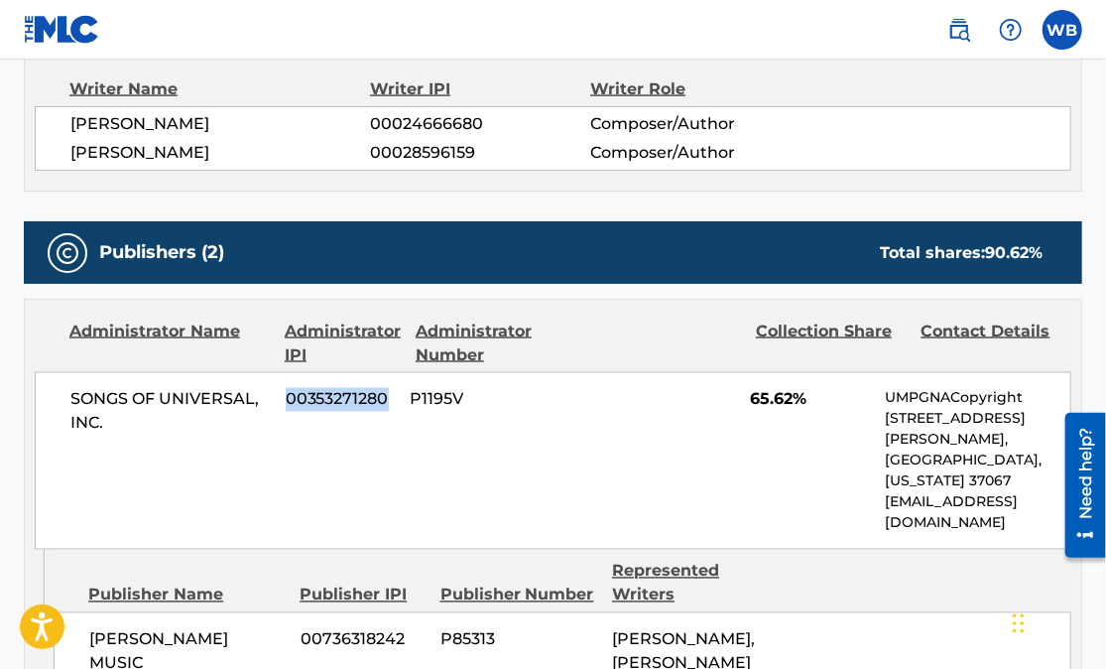
drag, startPoint x: 288, startPoint y: 322, endPoint x: 393, endPoint y: 333, distance: 105.7
click at [393, 388] on span "00353271280" at bounding box center [341, 400] width 110 height 24
click at [558, 388] on span "P1195V" at bounding box center [485, 400] width 150 height 24
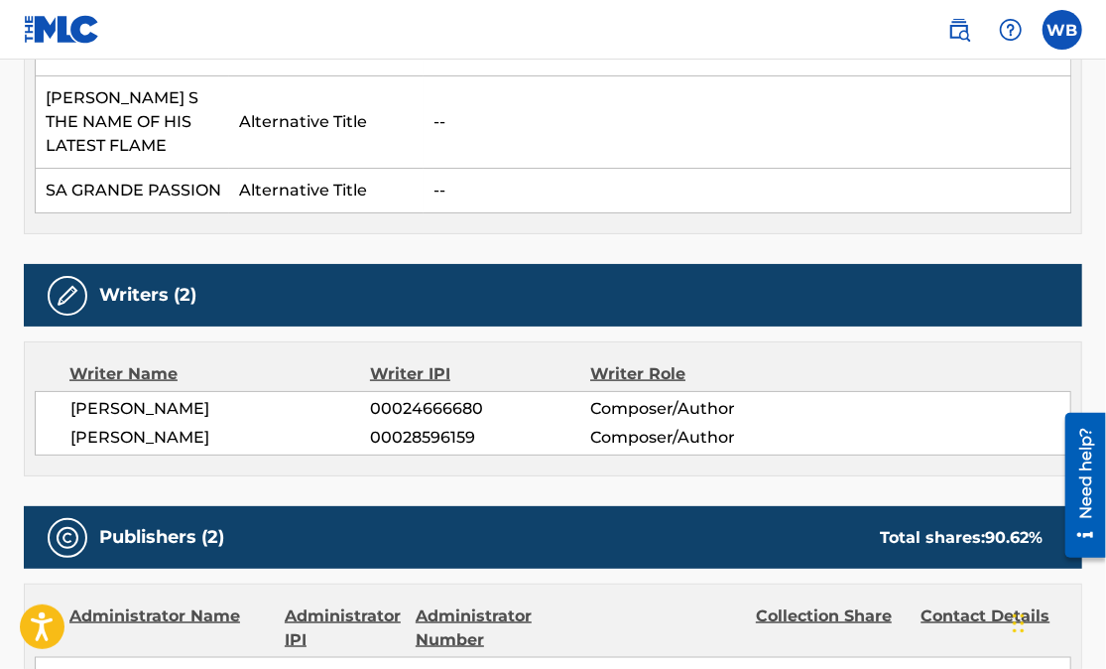
scroll to position [962, 0]
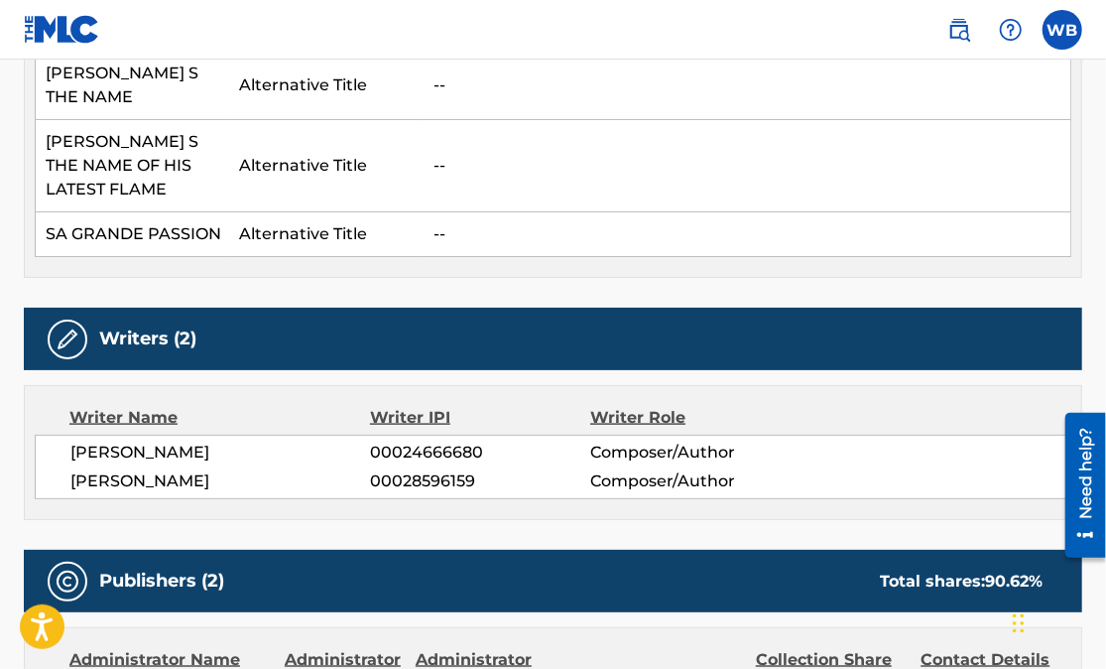
click at [807, 63] on td "--" at bounding box center [748, 86] width 648 height 68
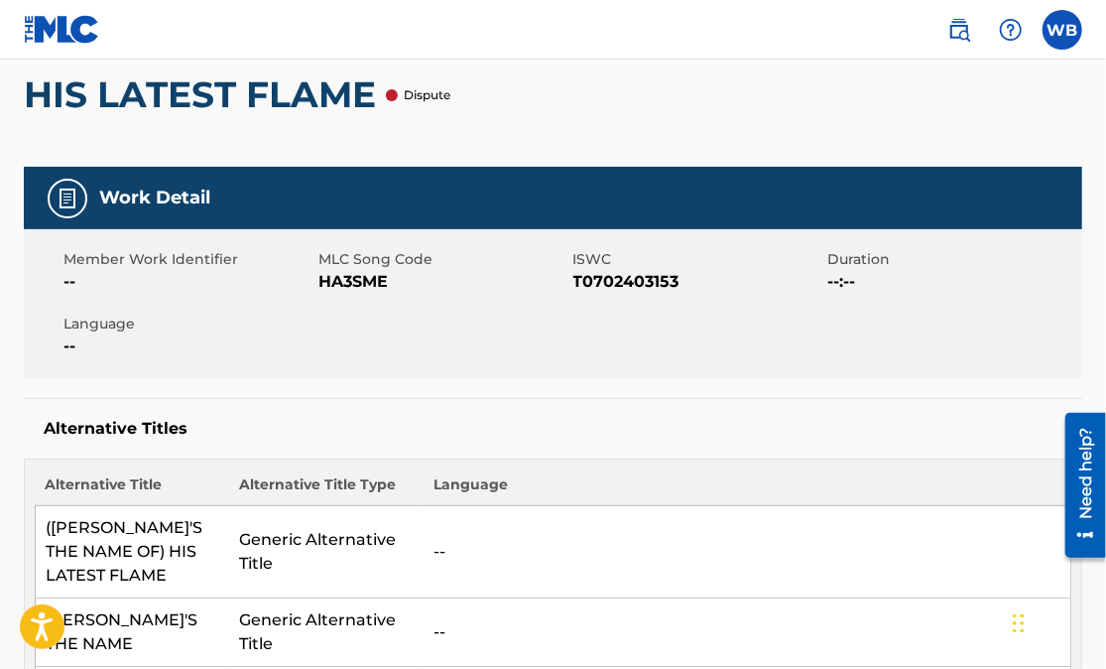
scroll to position [0, 0]
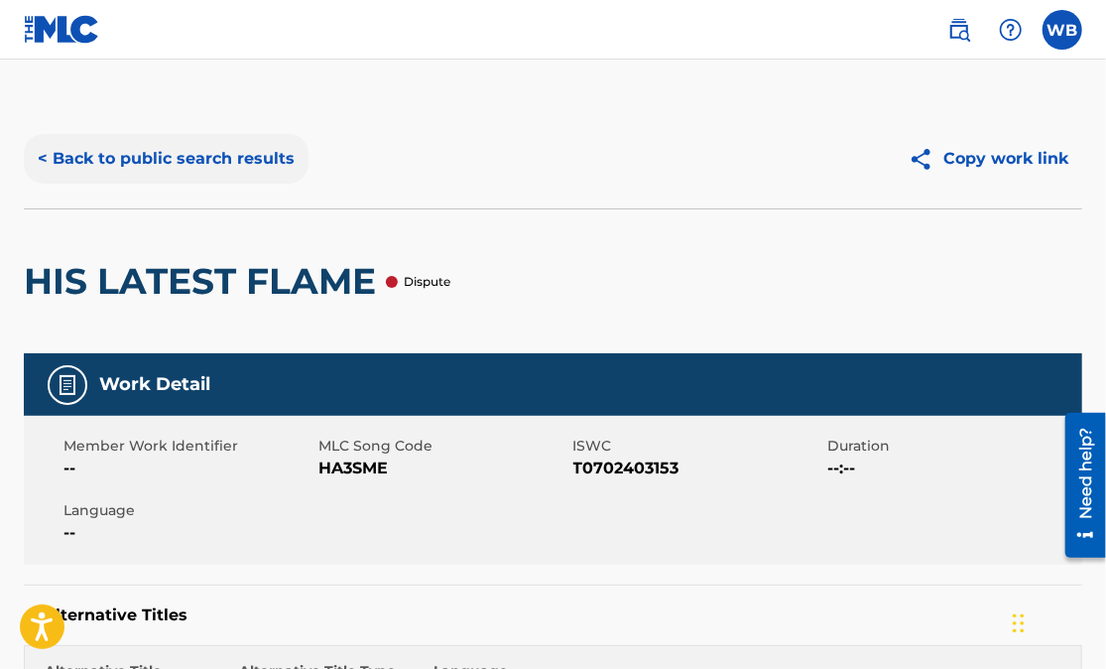
click at [45, 162] on button "< Back to public search results" at bounding box center [166, 159] width 285 height 50
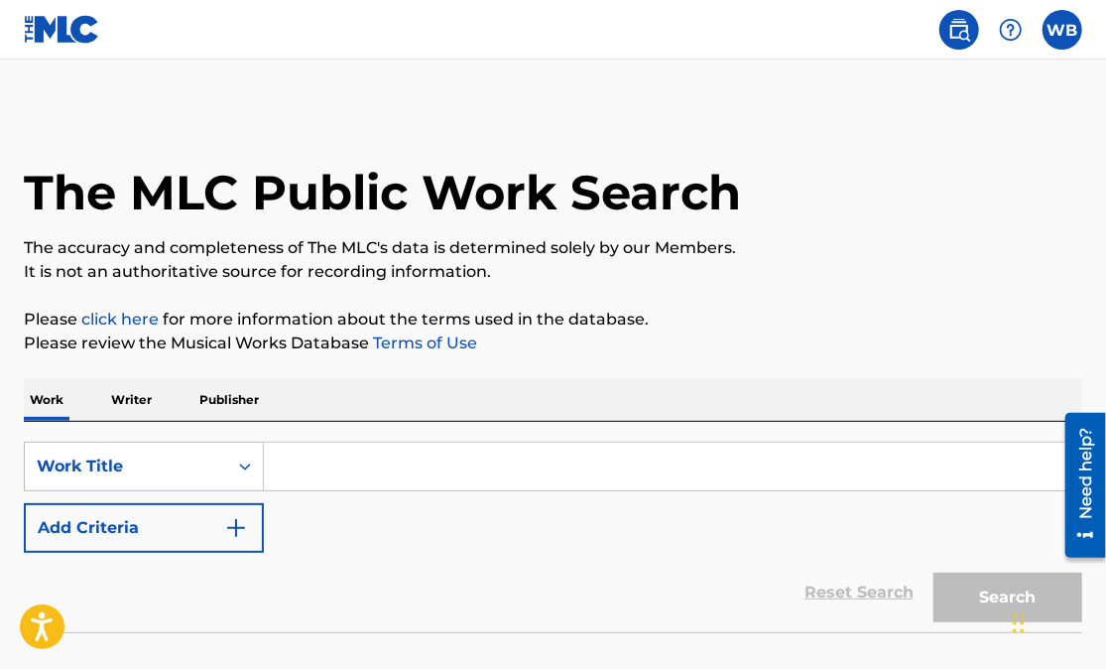
click at [313, 464] on input "Search Form" at bounding box center [672, 466] width 817 height 48
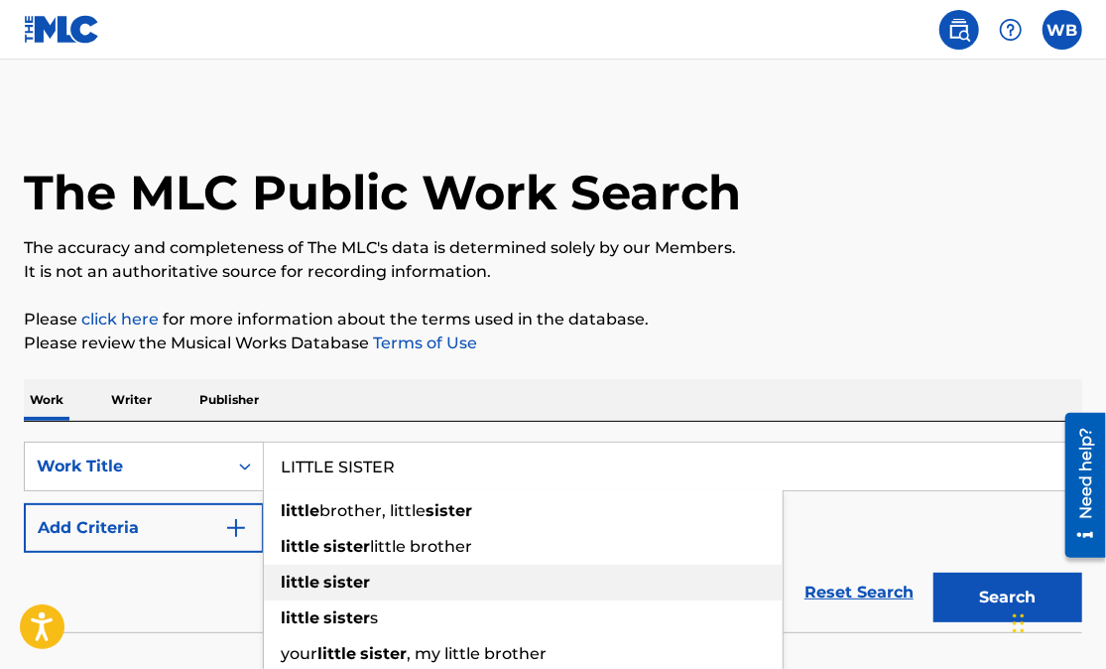
click at [348, 588] on strong "sister" at bounding box center [346, 581] width 47 height 19
type input "little sister"
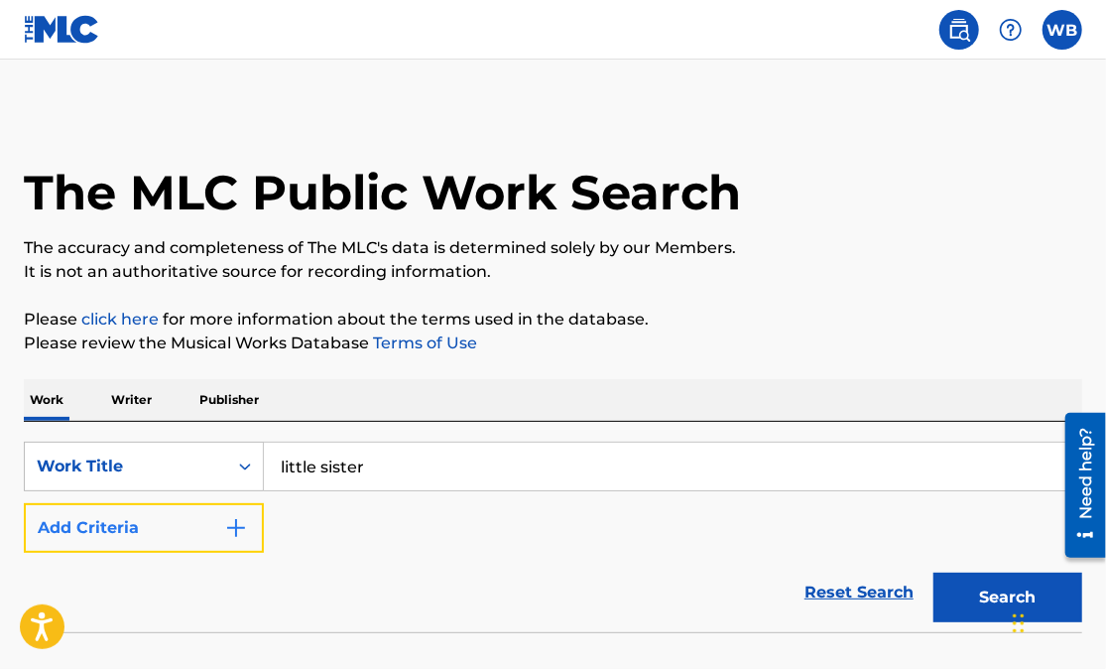
click at [232, 519] on img "Search Form" at bounding box center [236, 528] width 24 height 24
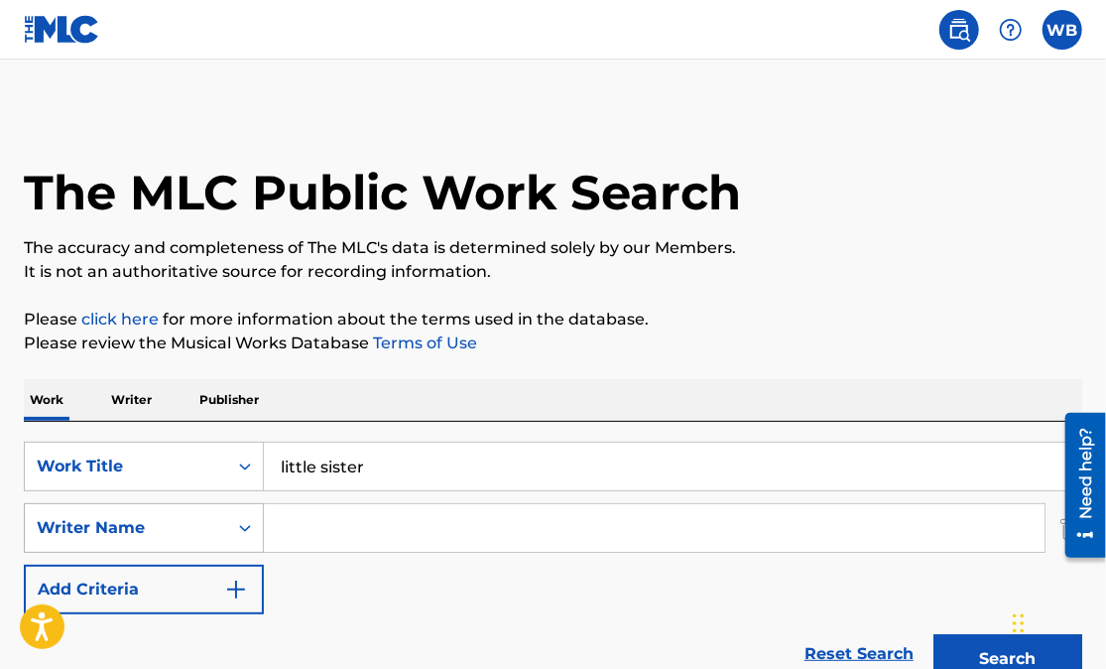
click at [201, 529] on div "Writer Name" at bounding box center [126, 528] width 179 height 24
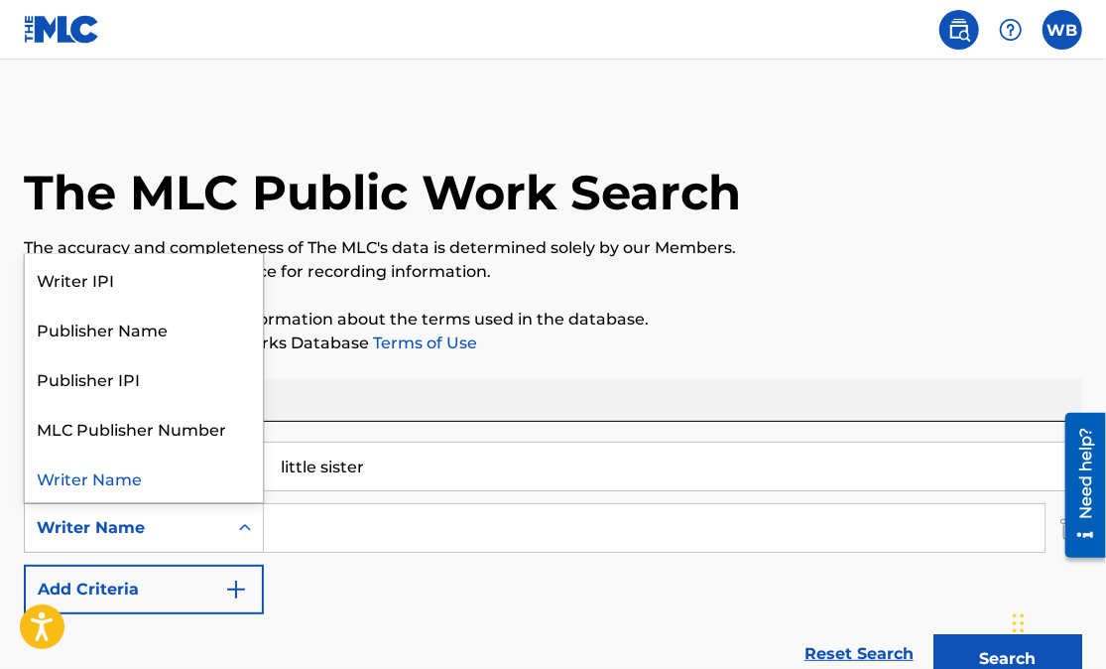
click at [107, 492] on div "Writer Name" at bounding box center [144, 477] width 238 height 50
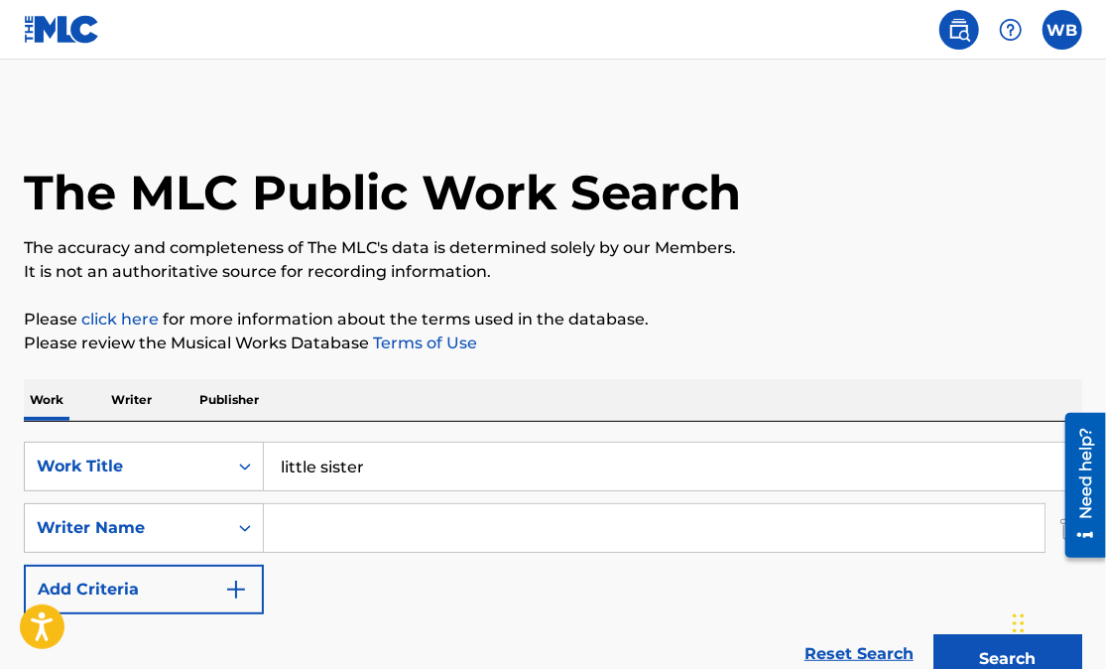
click at [310, 514] on input "Search Form" at bounding box center [654, 528] width 781 height 48
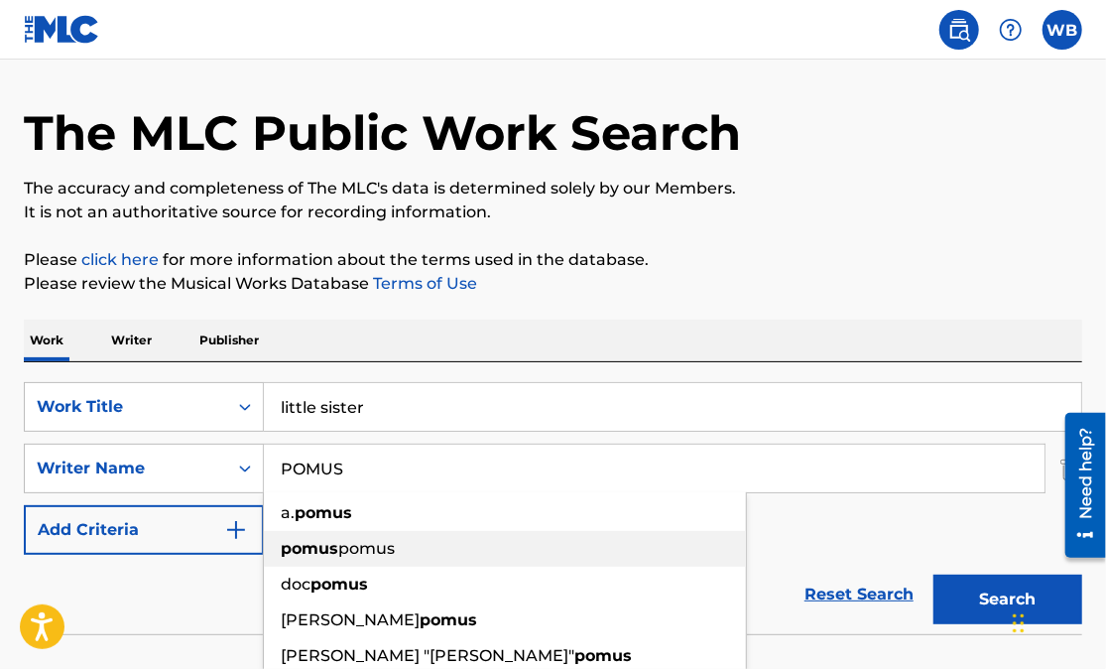
scroll to position [63, 0]
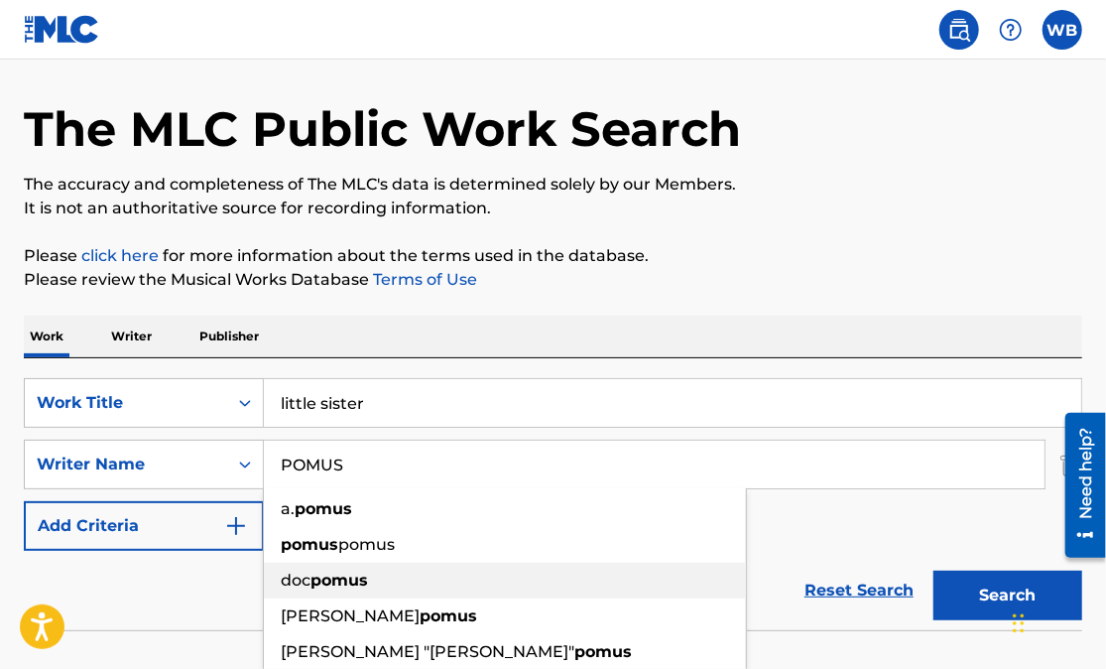
click at [362, 576] on strong "pomus" at bounding box center [339, 579] width 58 height 19
type input "[PERSON_NAME]"
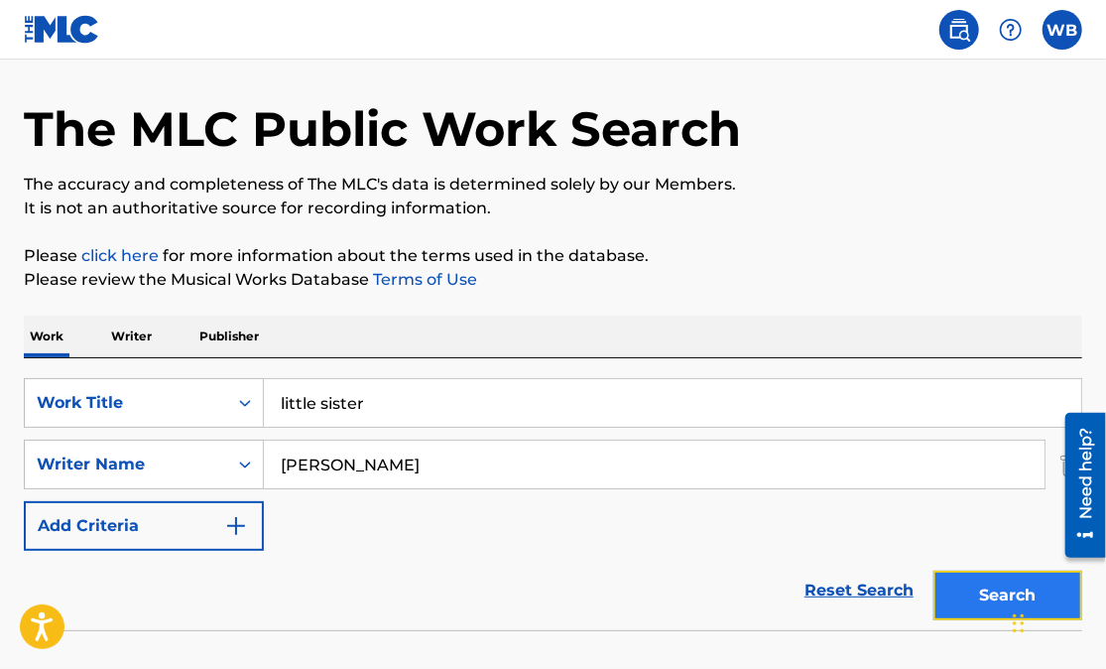
click at [1001, 594] on button "Search" at bounding box center [1007, 595] width 149 height 50
click at [979, 591] on button "Search" at bounding box center [1007, 595] width 149 height 50
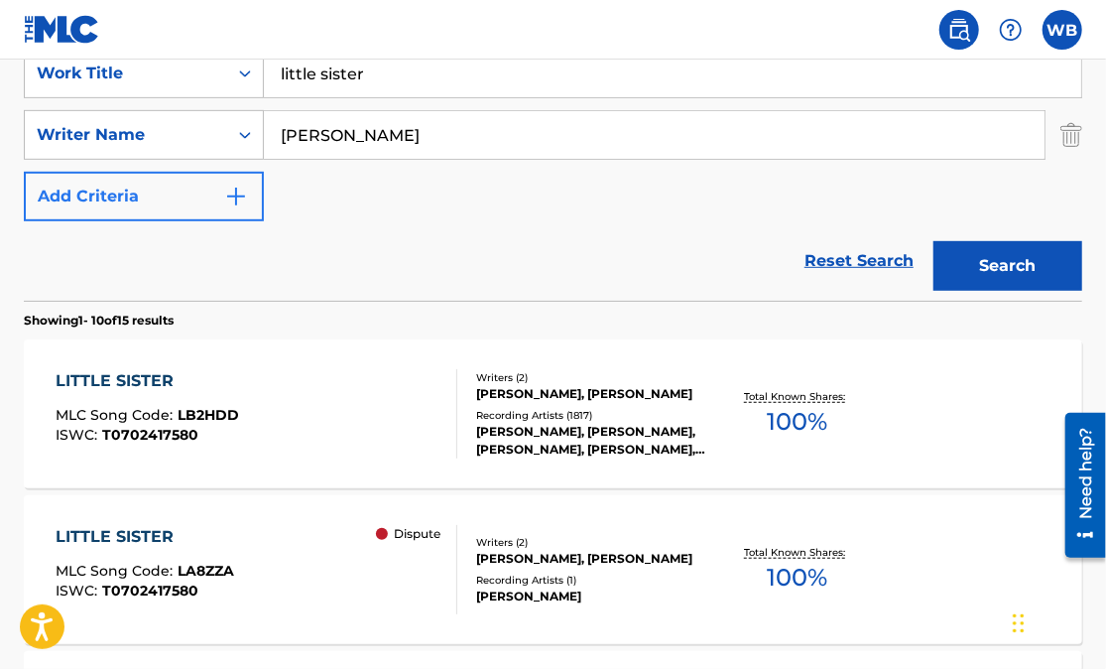
scroll to position [396, 0]
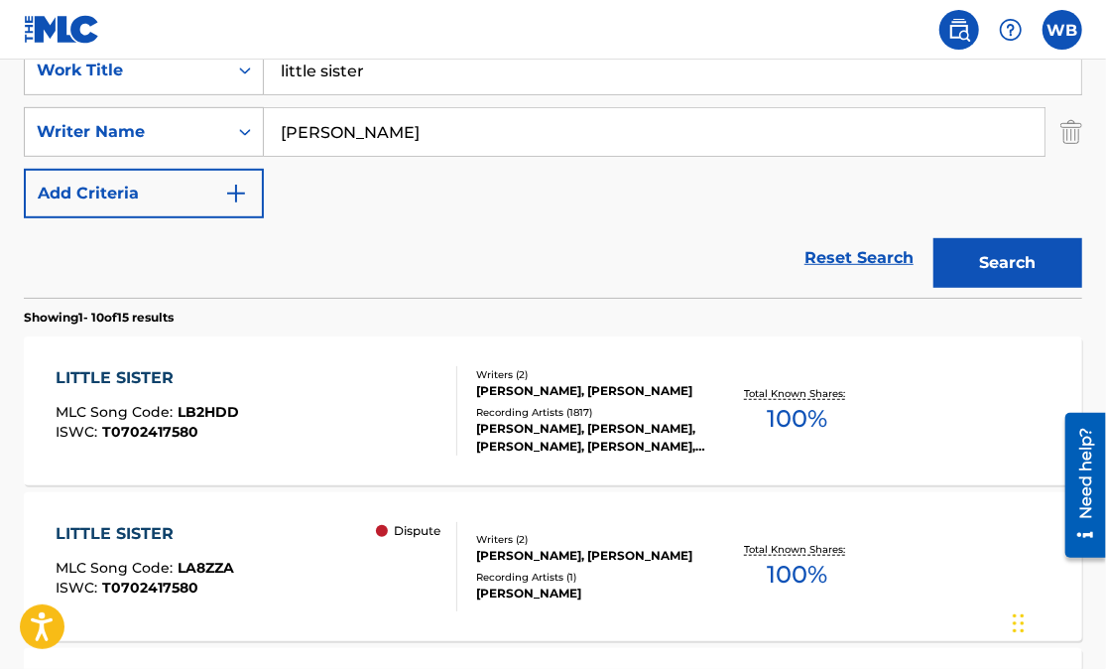
click at [139, 383] on div "LITTLE SISTER" at bounding box center [148, 378] width 184 height 24
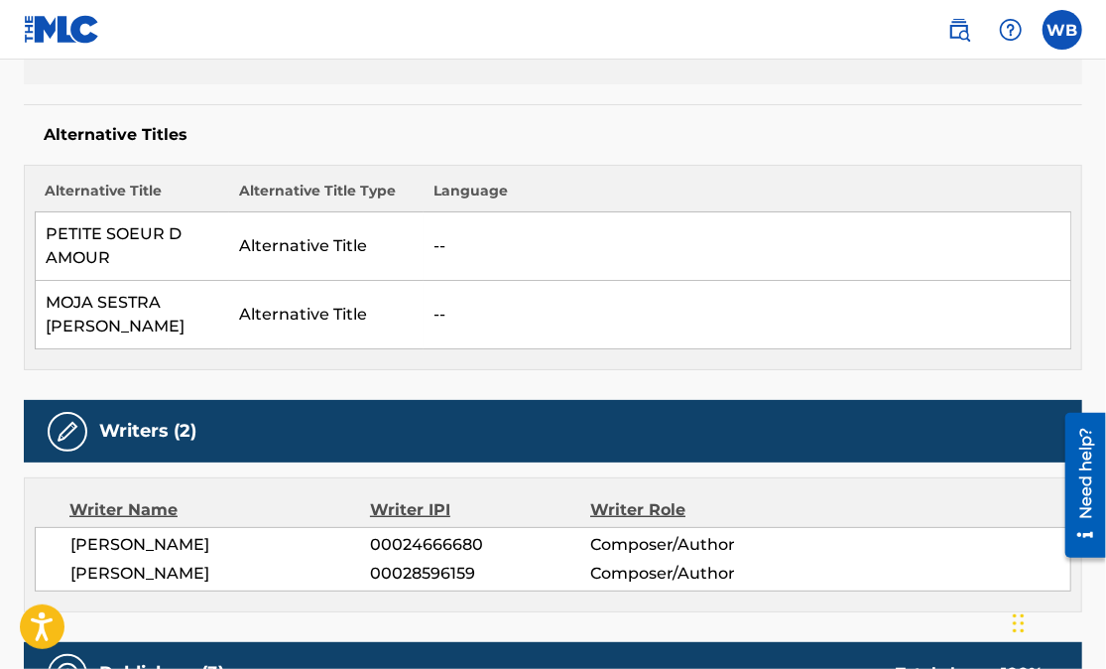
scroll to position [448, 0]
